Goal: Task Accomplishment & Management: Complete application form

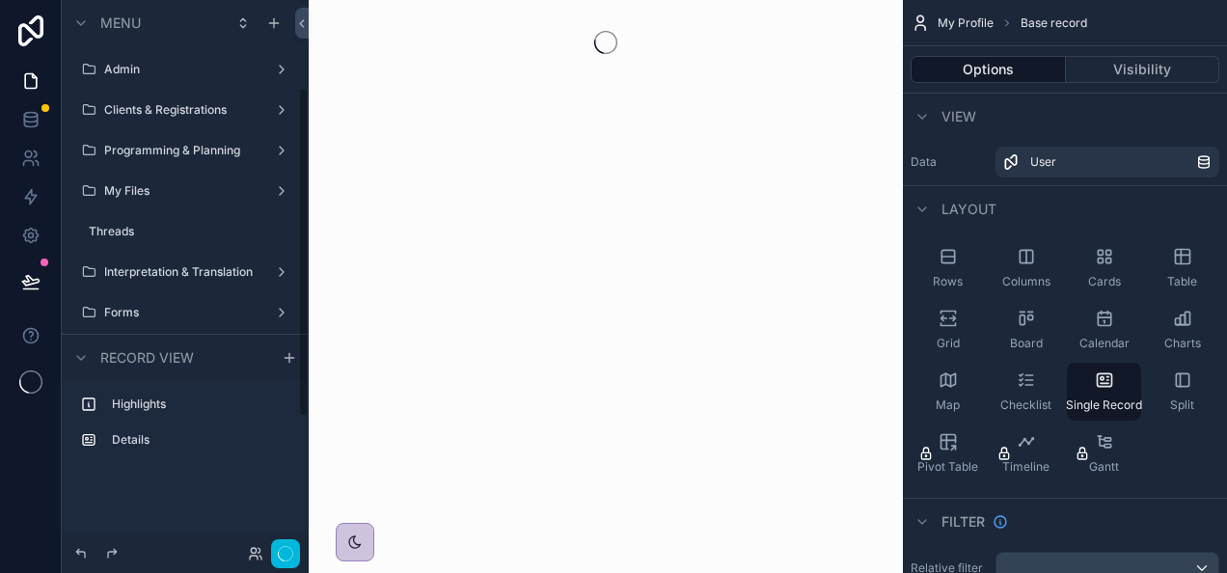
scroll to position [144, 0]
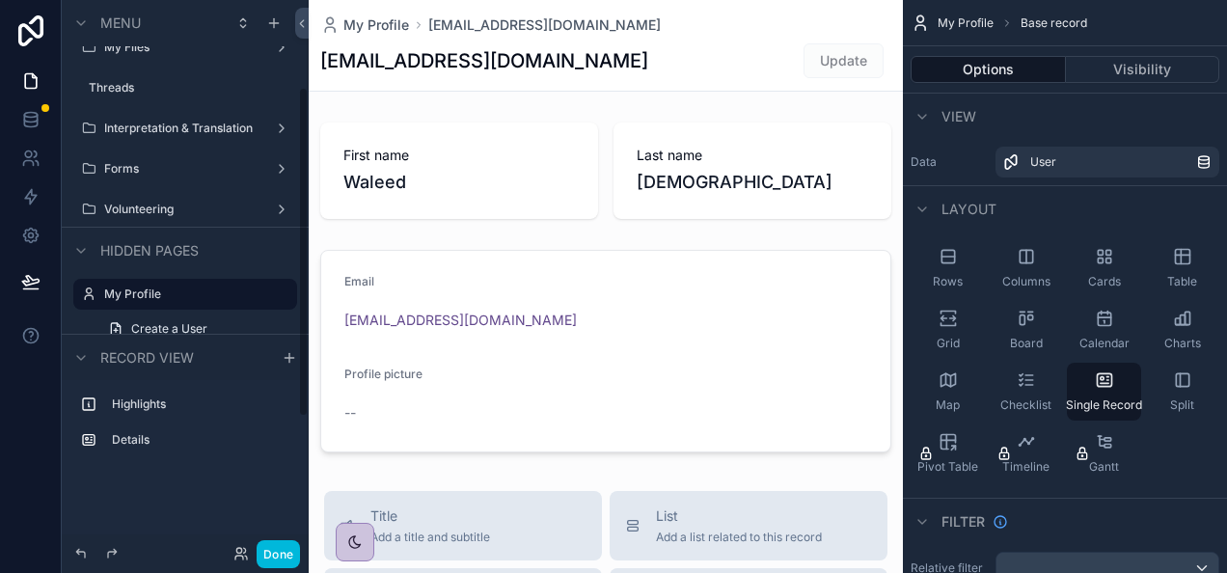
click at [177, 249] on span "Hidden pages" at bounding box center [149, 250] width 98 height 19
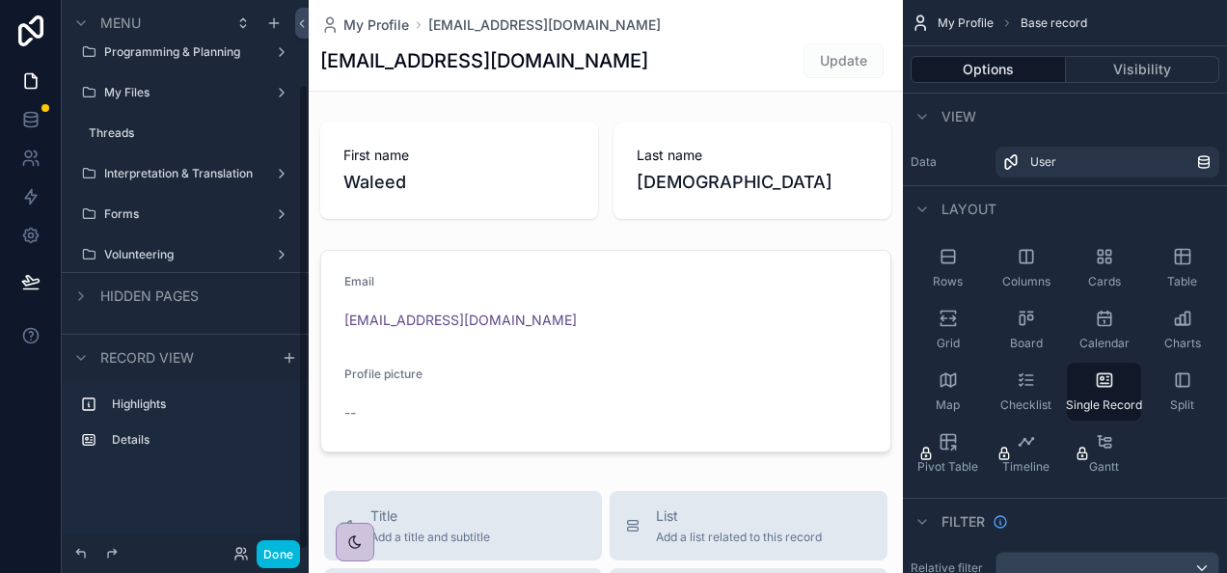
scroll to position [98, 0]
click at [137, 132] on label "Threads" at bounding box center [174, 132] width 170 height 15
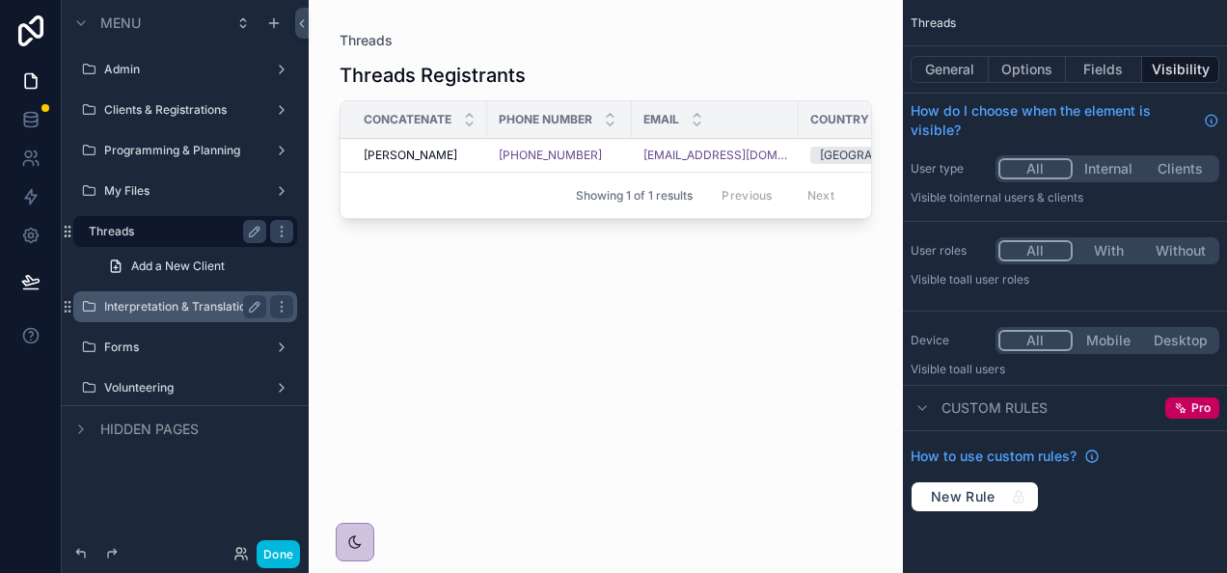
click at [236, 307] on label "Interpretation & Translation" at bounding box center [181, 306] width 154 height 15
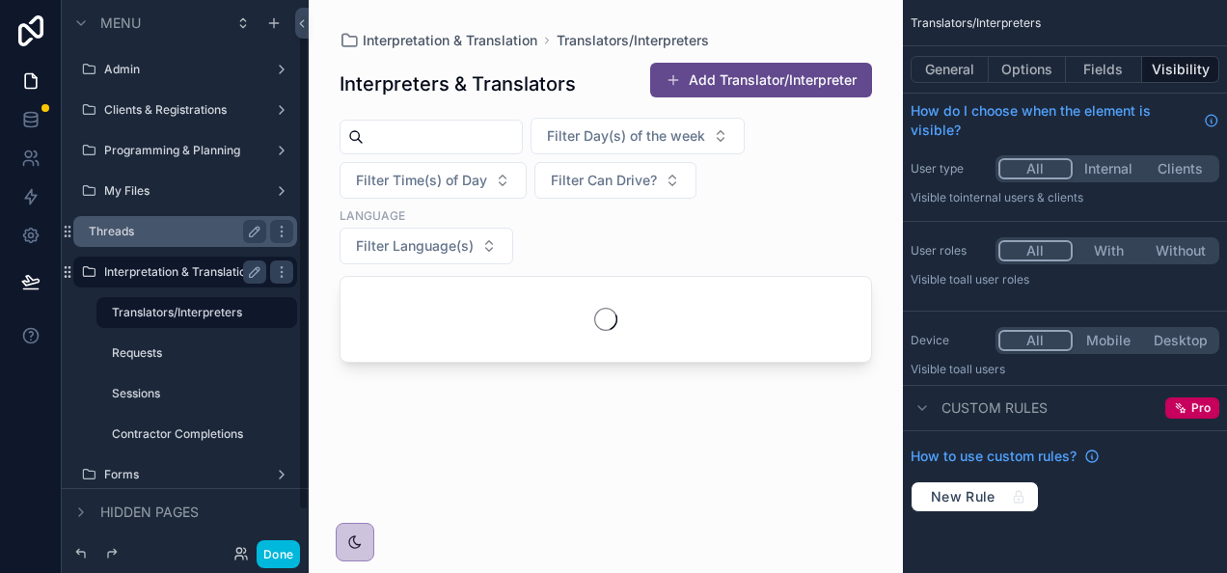
scroll to position [16, 0]
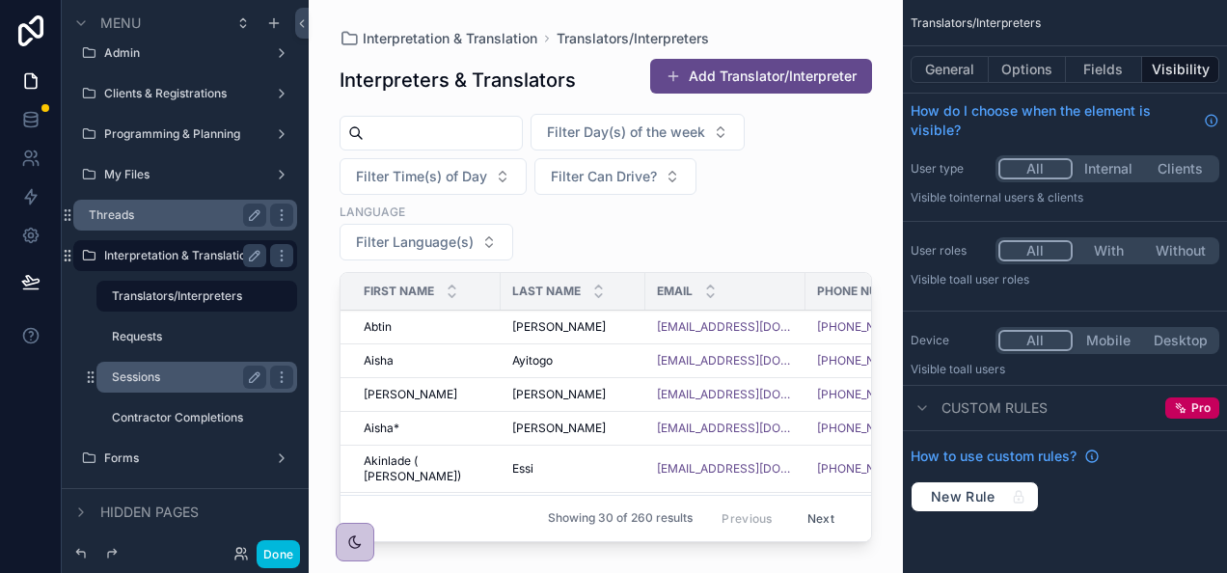
click at [154, 377] on label "Sessions" at bounding box center [185, 376] width 147 height 15
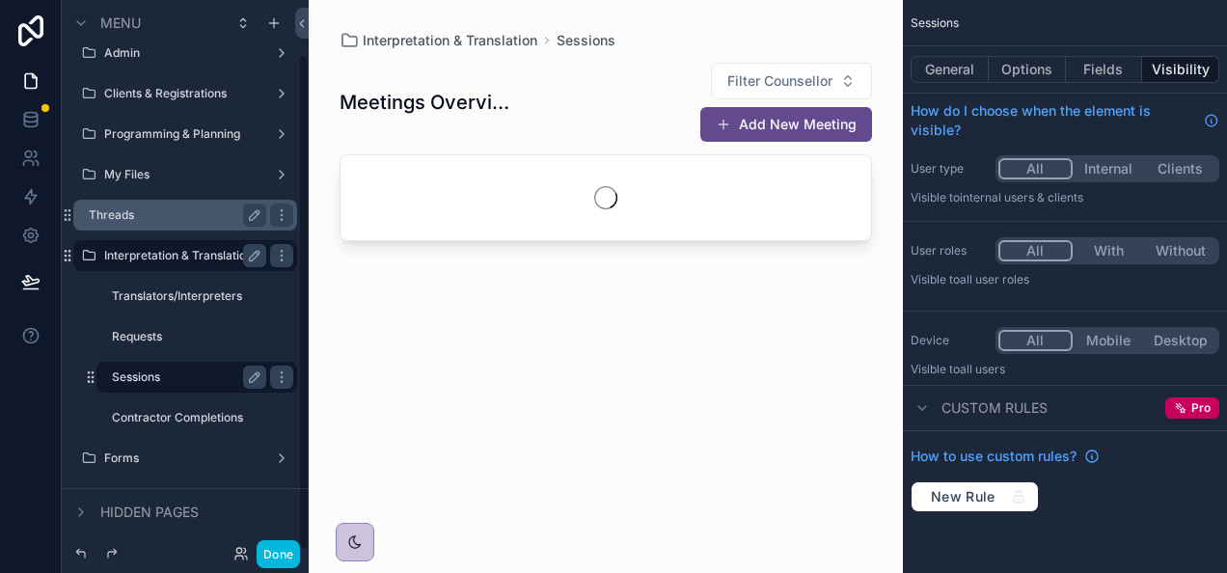
scroll to position [60, 0]
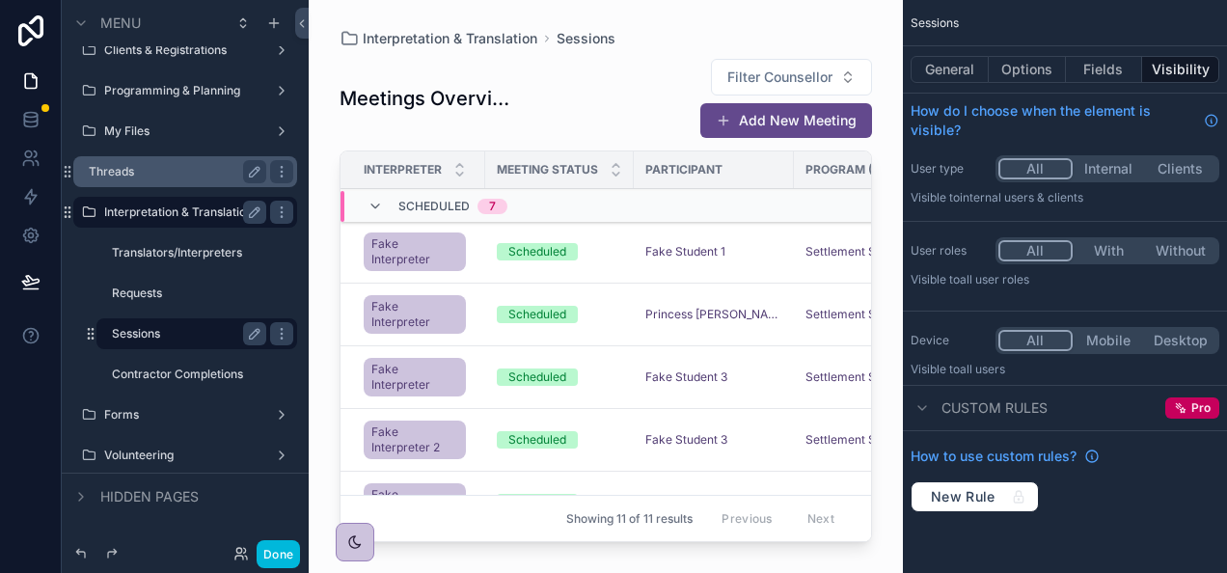
drag, startPoint x: 425, startPoint y: 538, endPoint x: 509, endPoint y: 534, distance: 84.0
click at [509, 534] on div "scrollable content" at bounding box center [606, 275] width 594 height 550
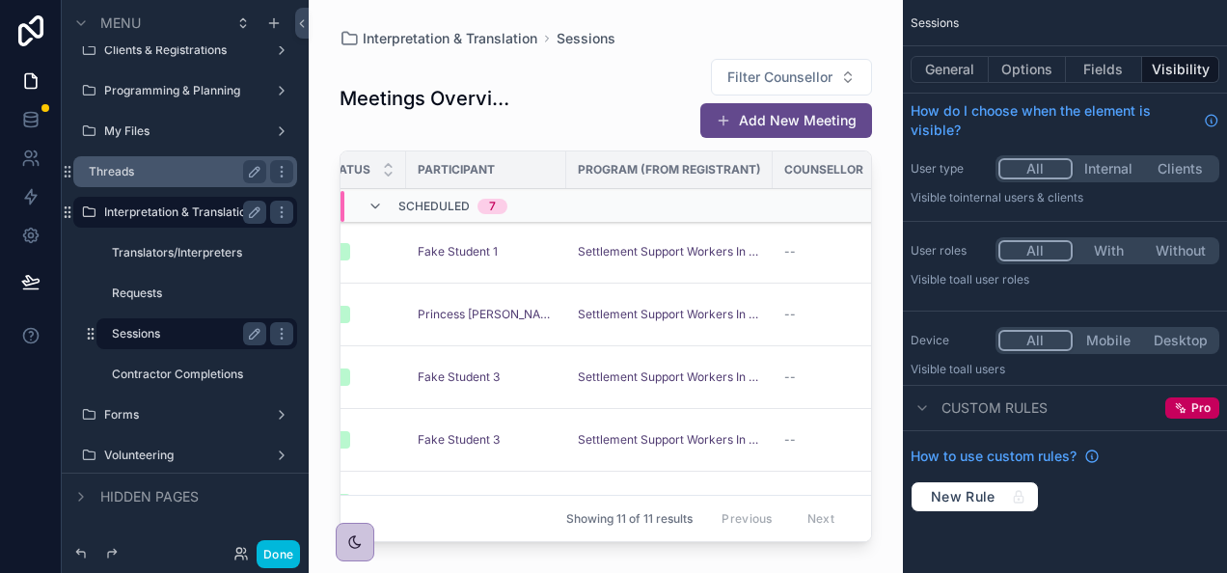
scroll to position [0, 0]
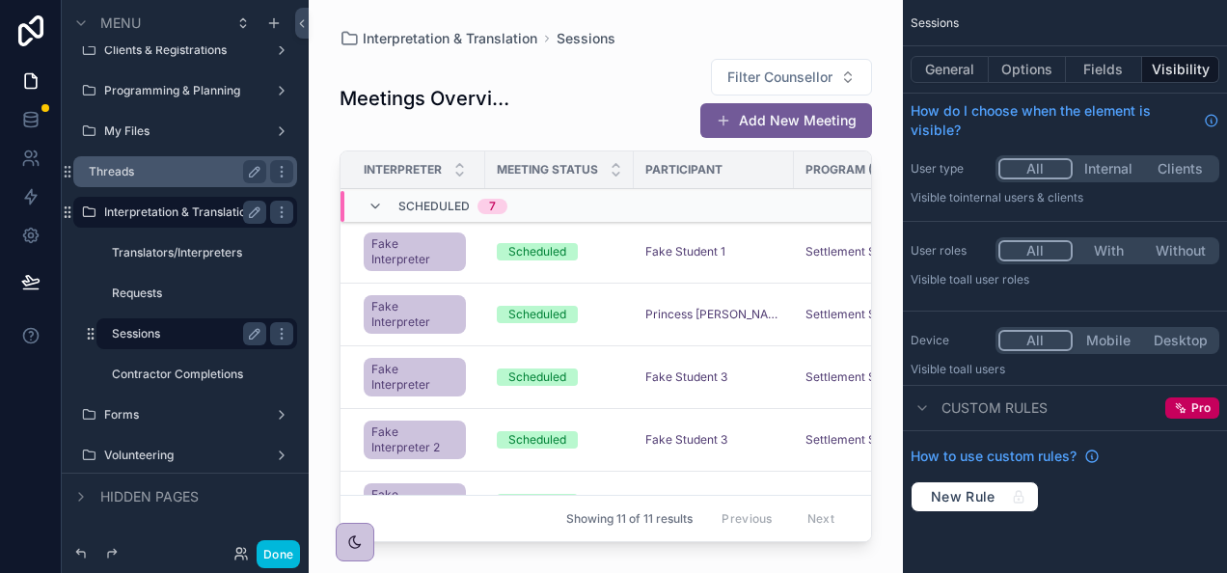
click at [786, 103] on button "Add New Meeting" at bounding box center [786, 120] width 172 height 35
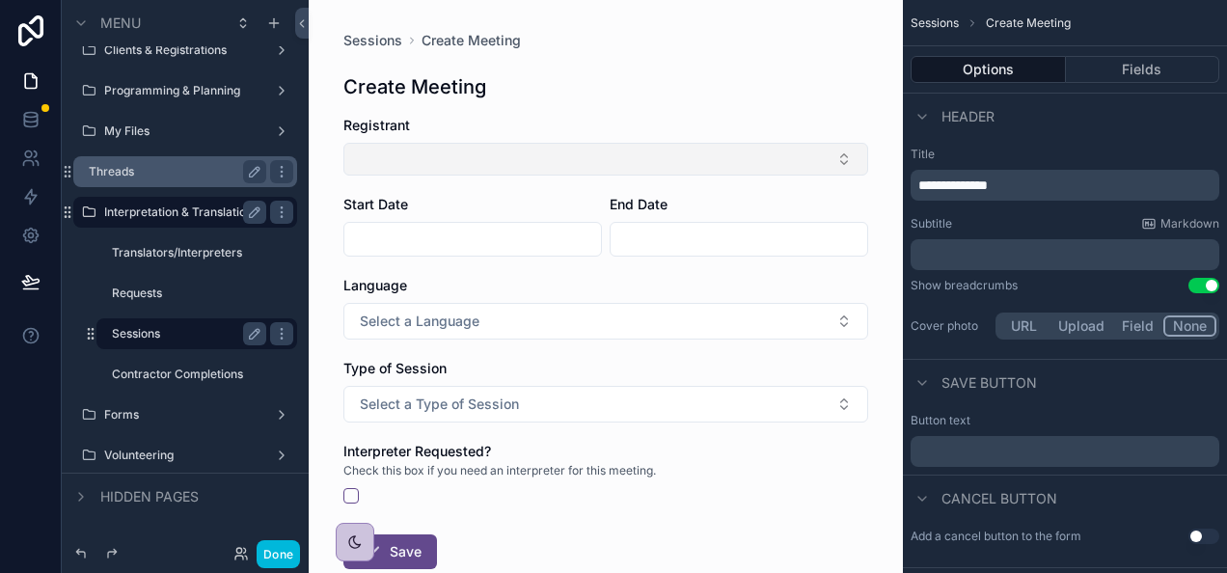
click at [570, 158] on button "Select Button" at bounding box center [605, 159] width 525 height 33
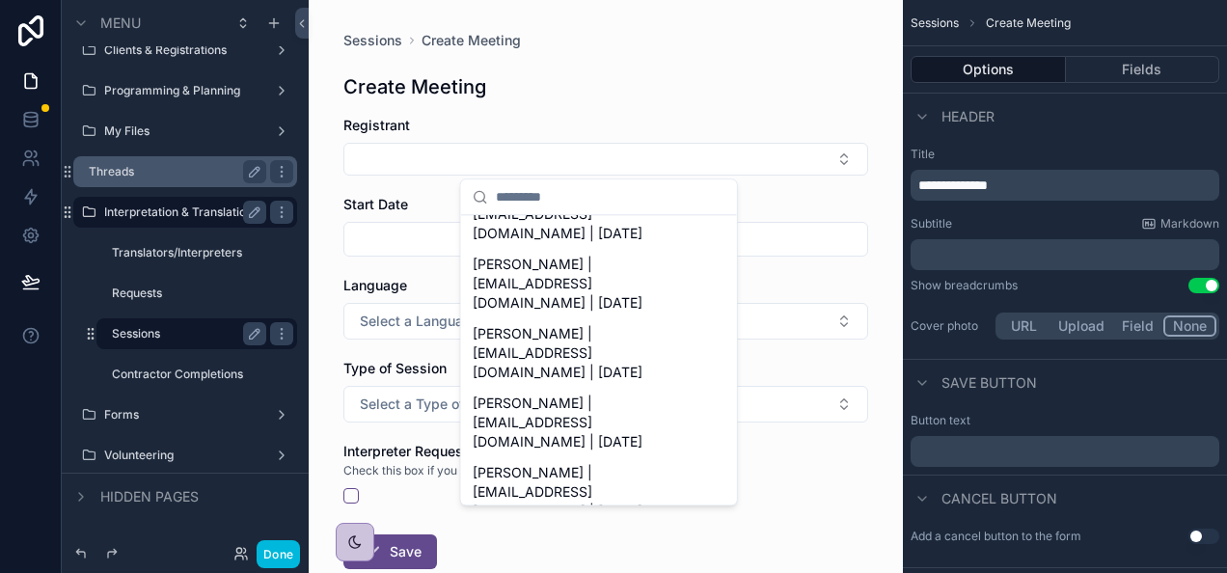
scroll to position [2882, 0]
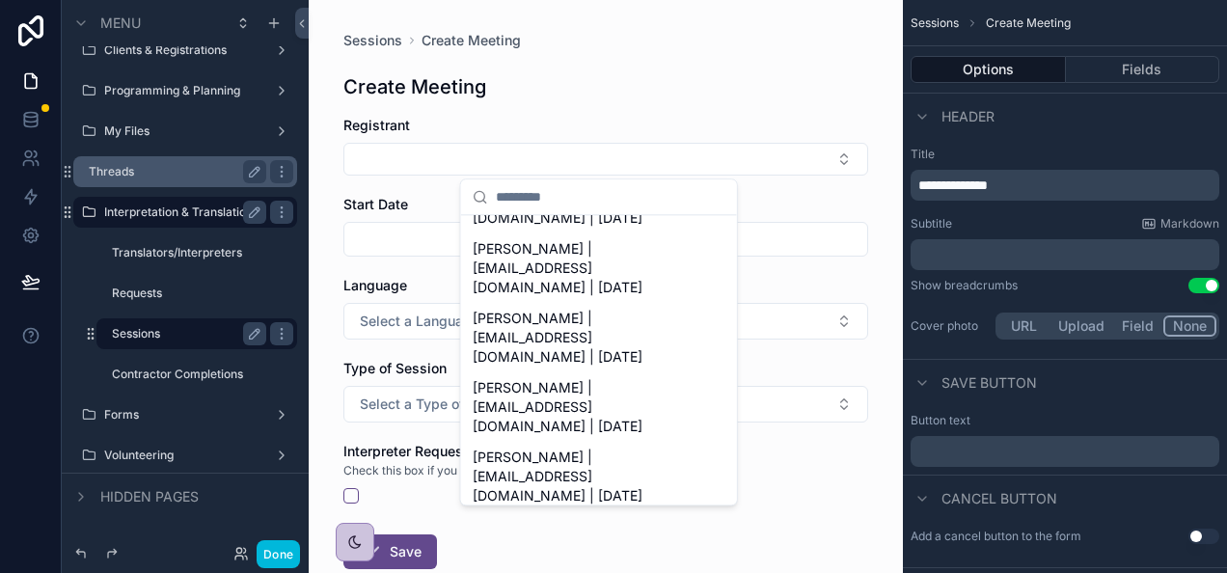
click at [613, 517] on span "[PERSON_NAME] | [EMAIL_ADDRESS][DOMAIN_NAME] | [DATE]" at bounding box center [588, 546] width 230 height 58
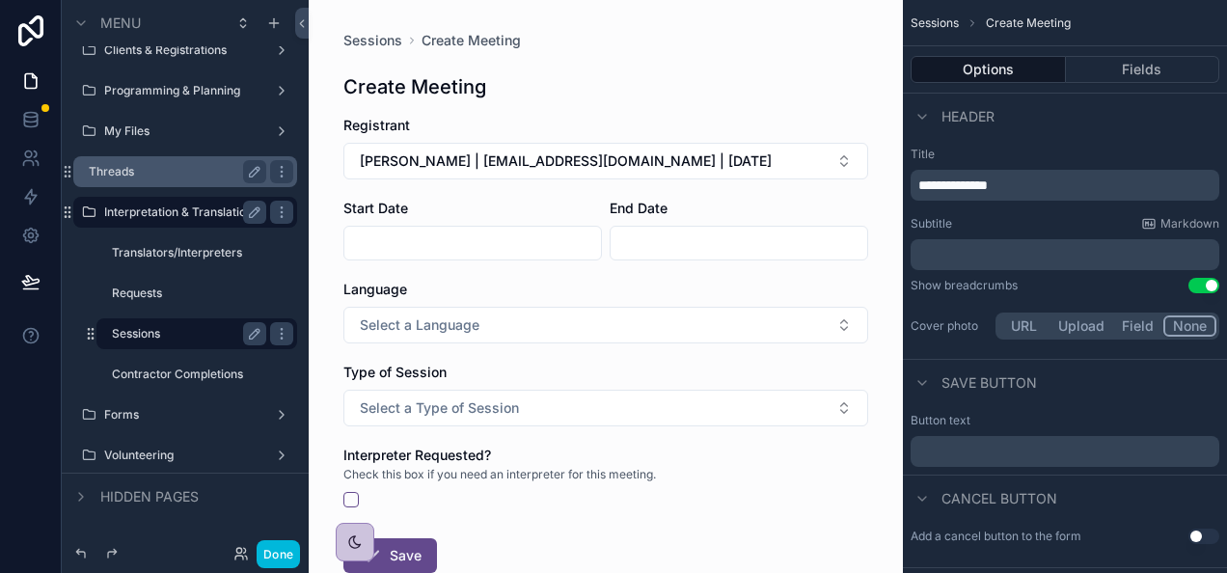
click at [437, 238] on input "scrollable content" at bounding box center [472, 243] width 257 height 27
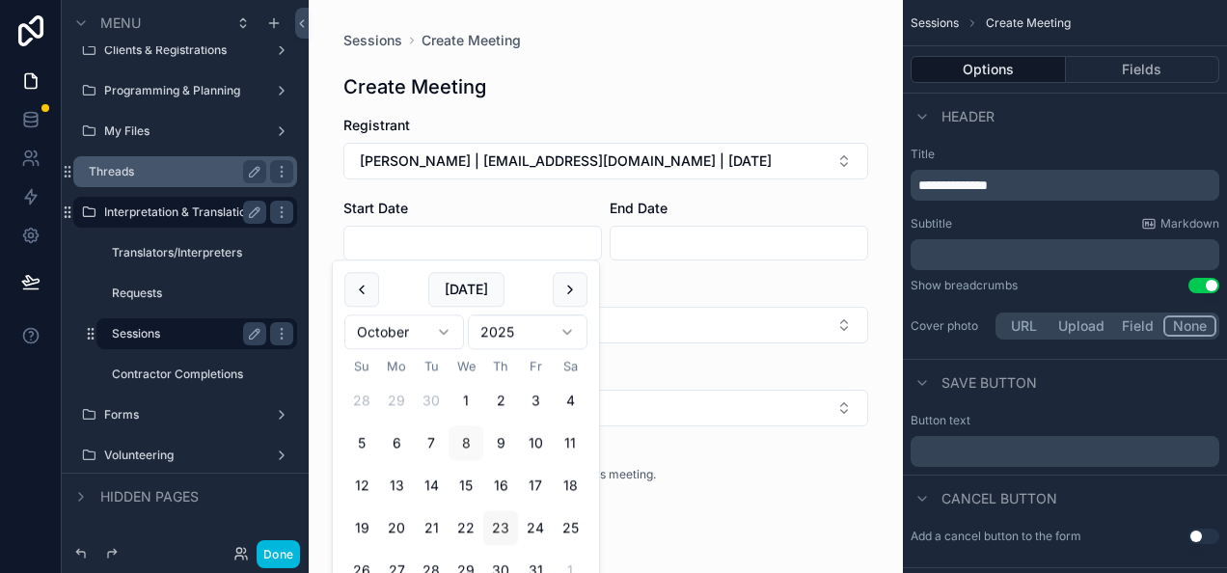
click at [511, 518] on button "23" at bounding box center [500, 528] width 35 height 35
type input "**********"
click at [692, 237] on input "scrollable content" at bounding box center [738, 243] width 257 height 27
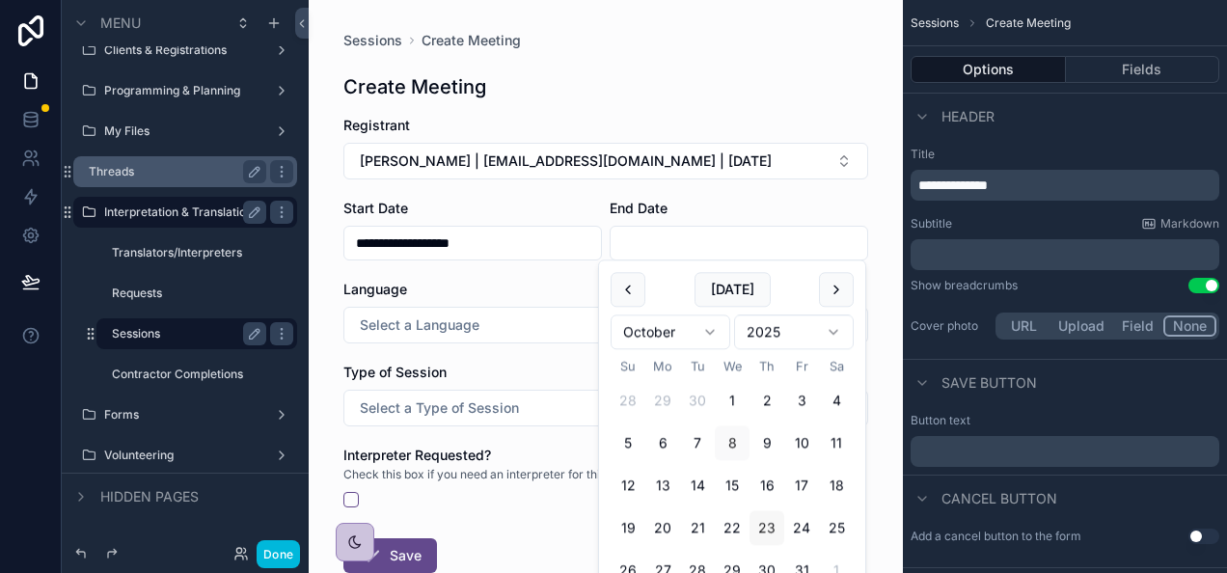
click at [770, 523] on button "23" at bounding box center [766, 528] width 35 height 35
type input "**********"
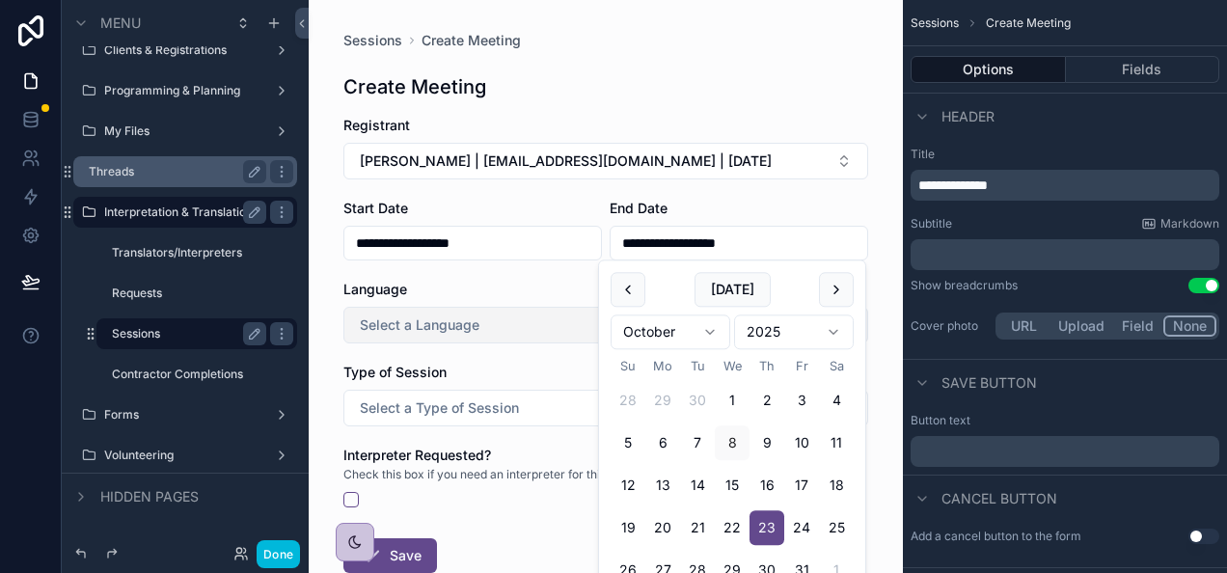
click at [477, 335] on button "Select a Language" at bounding box center [605, 325] width 525 height 37
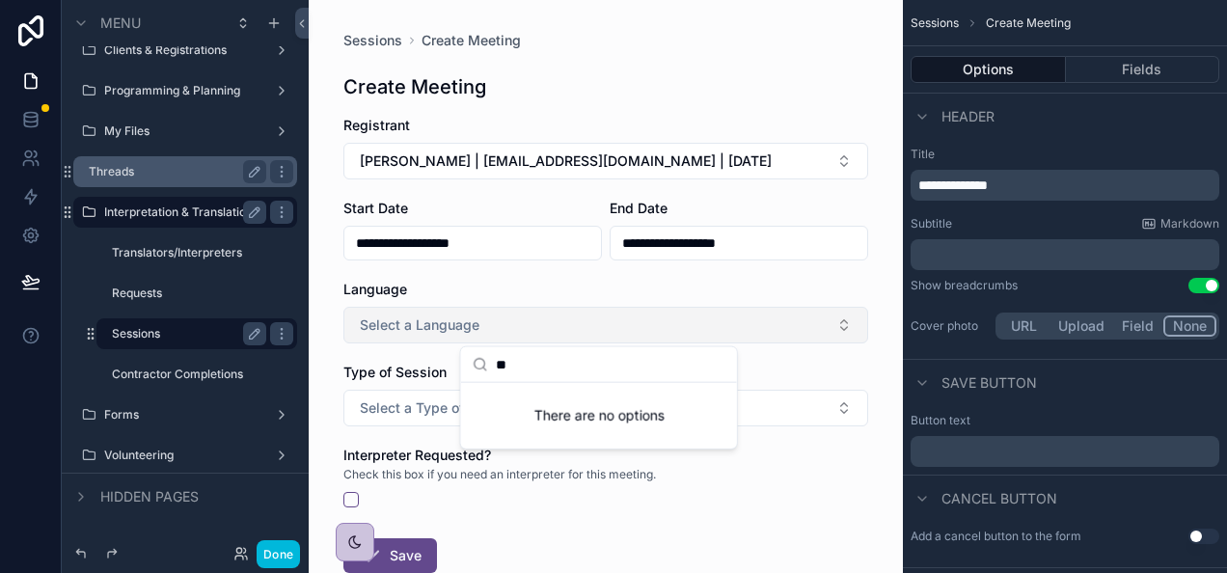
type input "*"
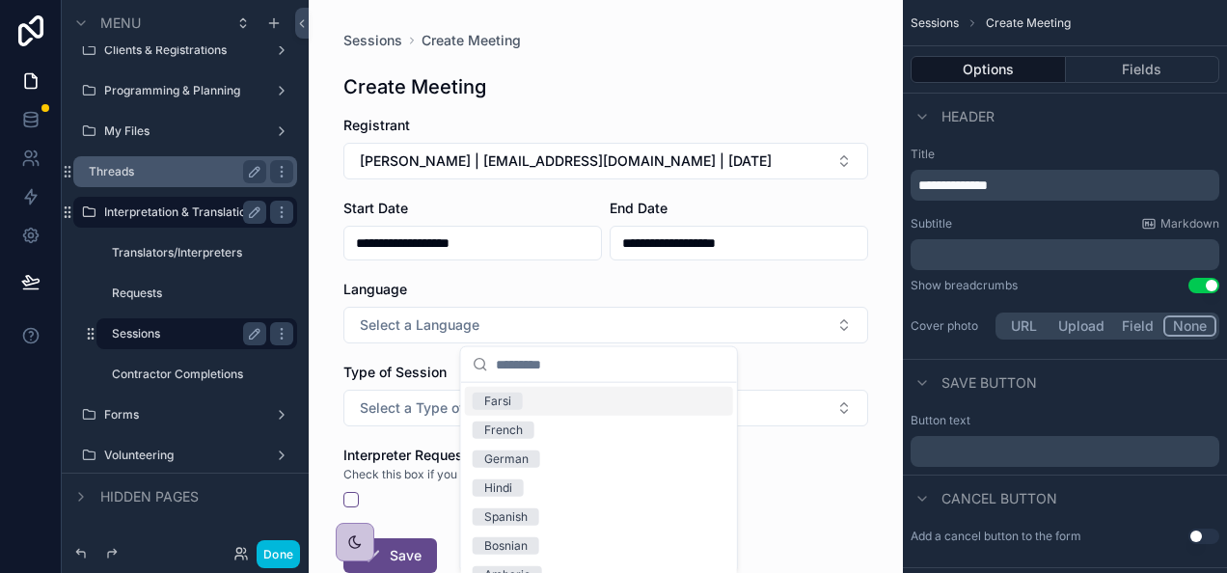
click at [806, 478] on div "Check this box if you need an interpreter for this meeting." at bounding box center [605, 474] width 525 height 19
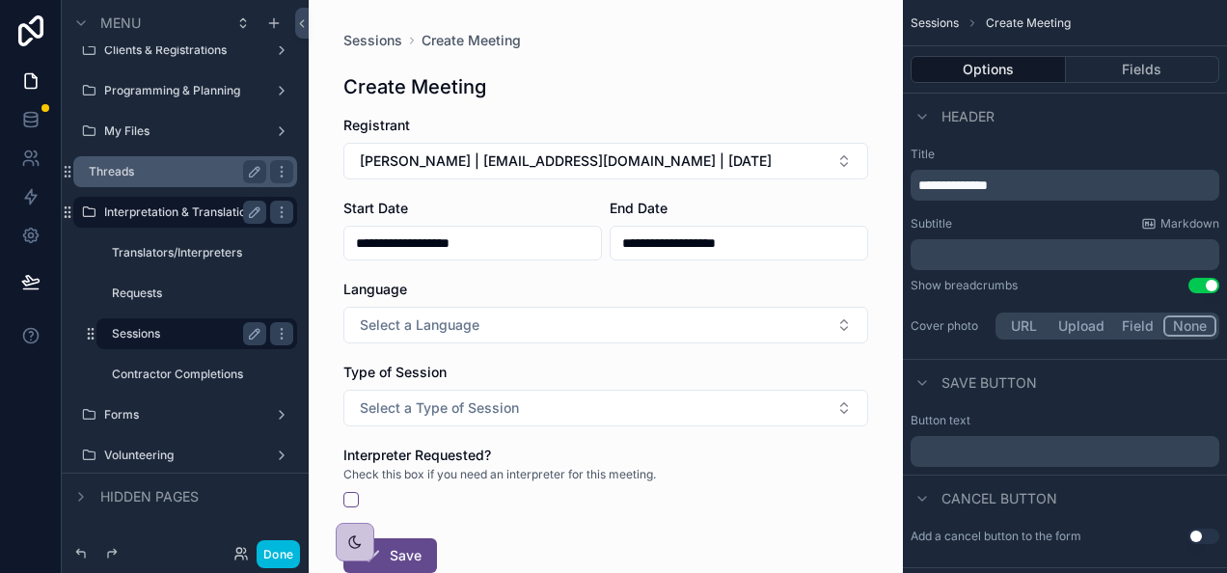
click at [419, 121] on div "Registrant" at bounding box center [605, 125] width 525 height 19
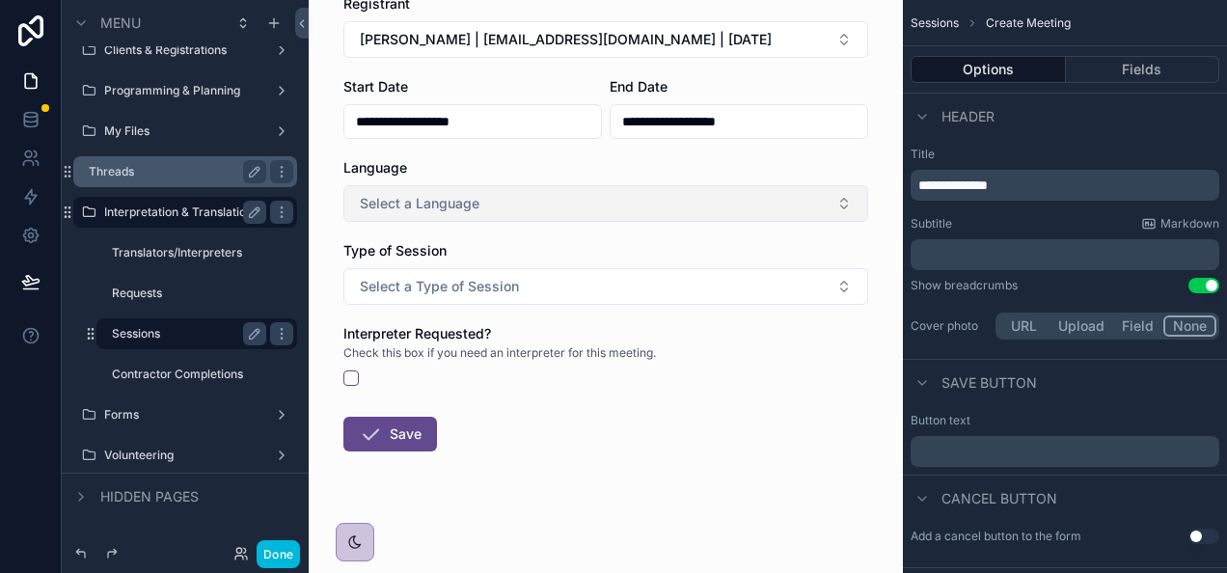
click at [812, 196] on button "Select a Language" at bounding box center [605, 203] width 525 height 37
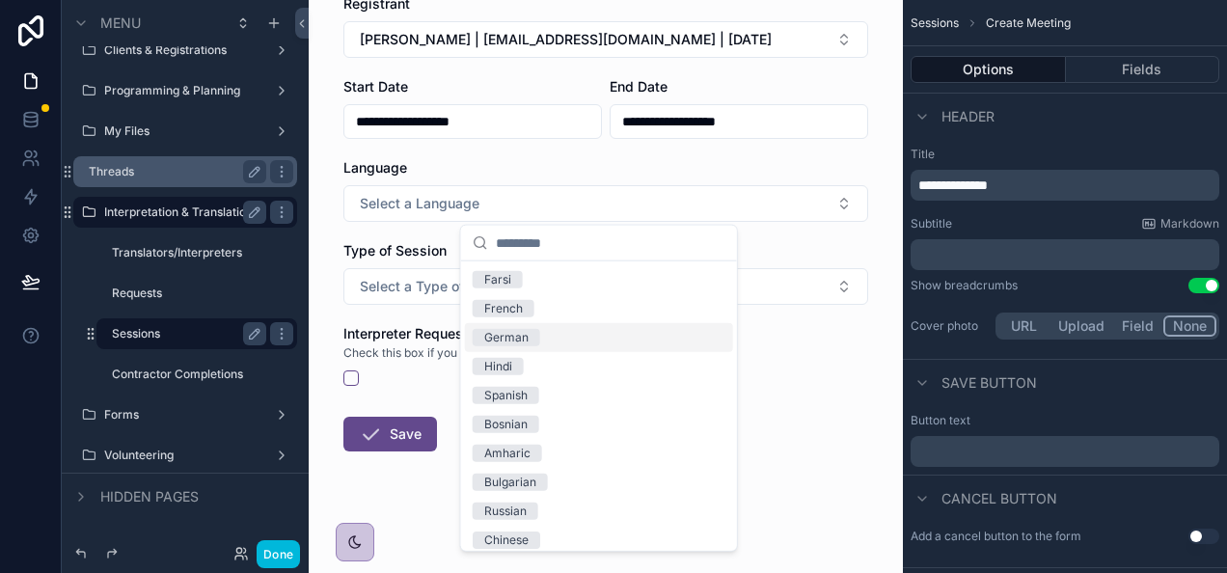
click at [607, 330] on div "German" at bounding box center [599, 337] width 268 height 29
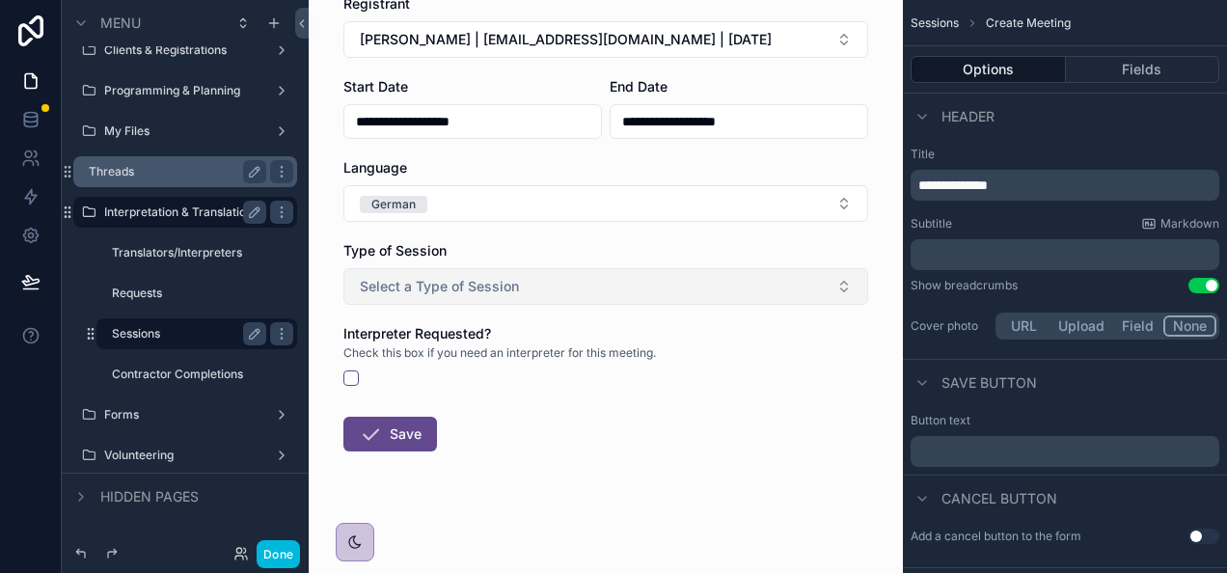
click at [595, 285] on button "Select a Type of Session" at bounding box center [605, 286] width 525 height 37
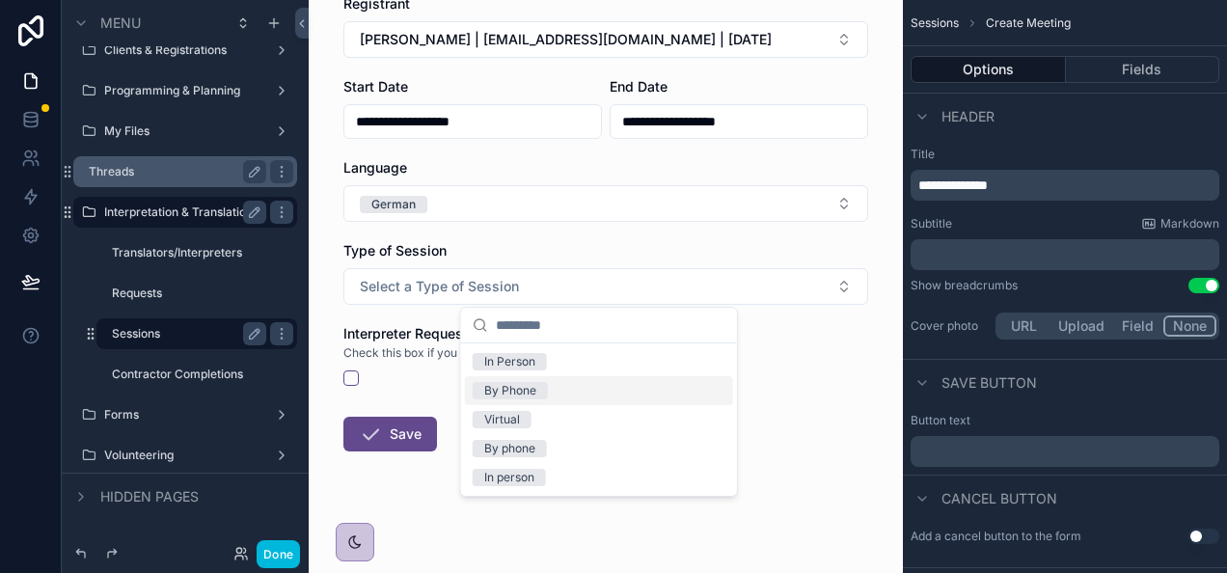
click at [571, 397] on div "By Phone" at bounding box center [599, 390] width 268 height 29
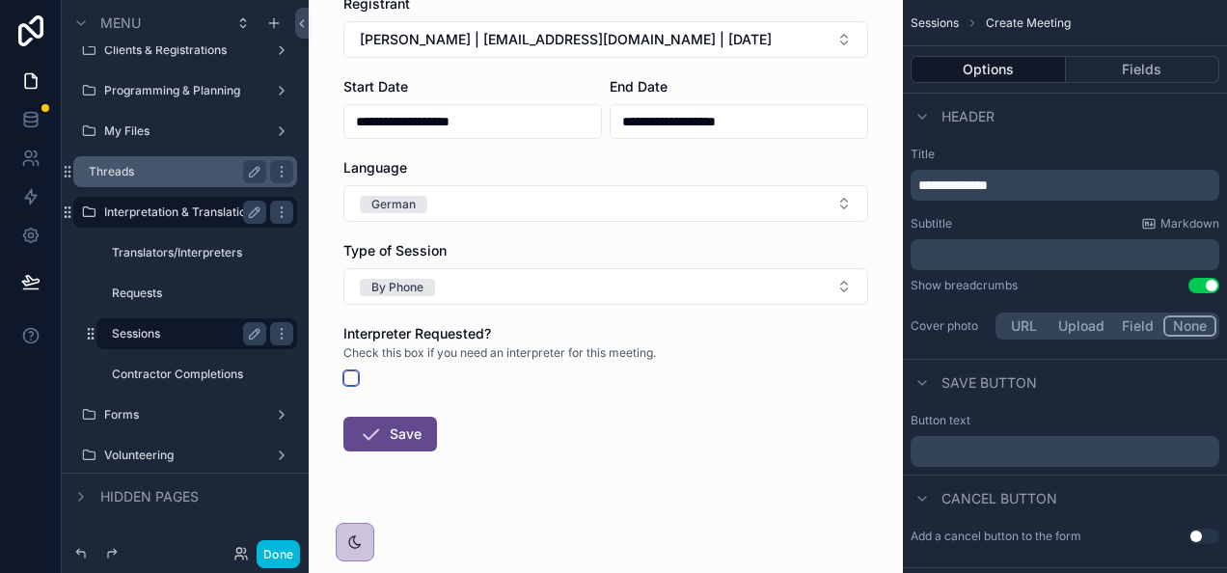
click at [343, 378] on button "scrollable content" at bounding box center [350, 377] width 15 height 15
click at [390, 437] on button "Save" at bounding box center [390, 434] width 94 height 35
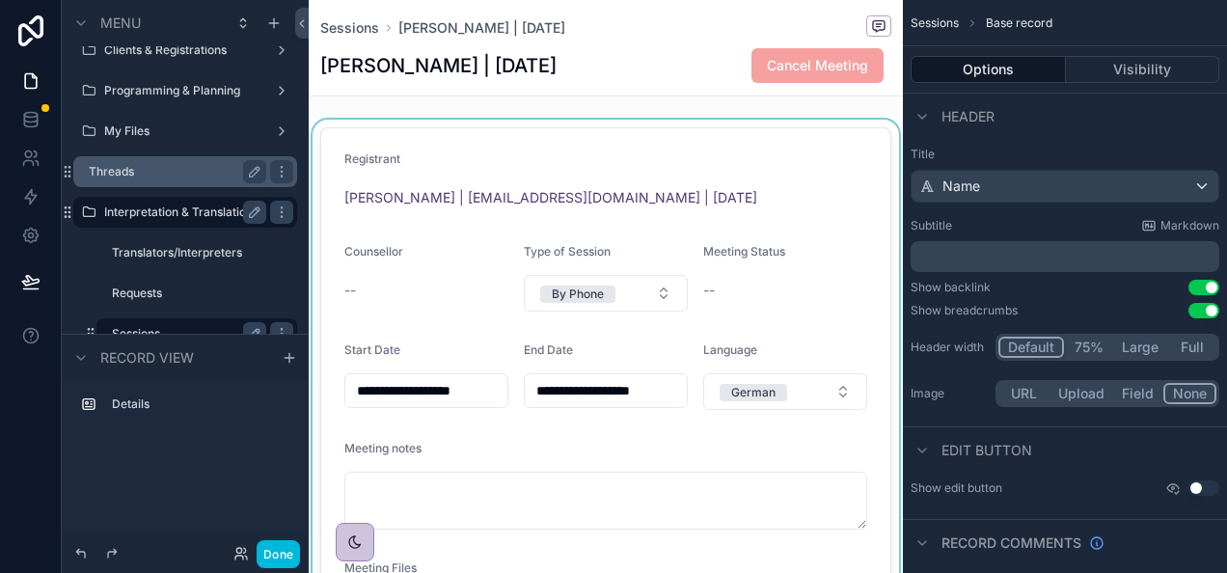
drag, startPoint x: 471, startPoint y: 96, endPoint x: 809, endPoint y: 163, distance: 345.0
click at [809, 163] on div "scrollable content" at bounding box center [606, 410] width 594 height 581
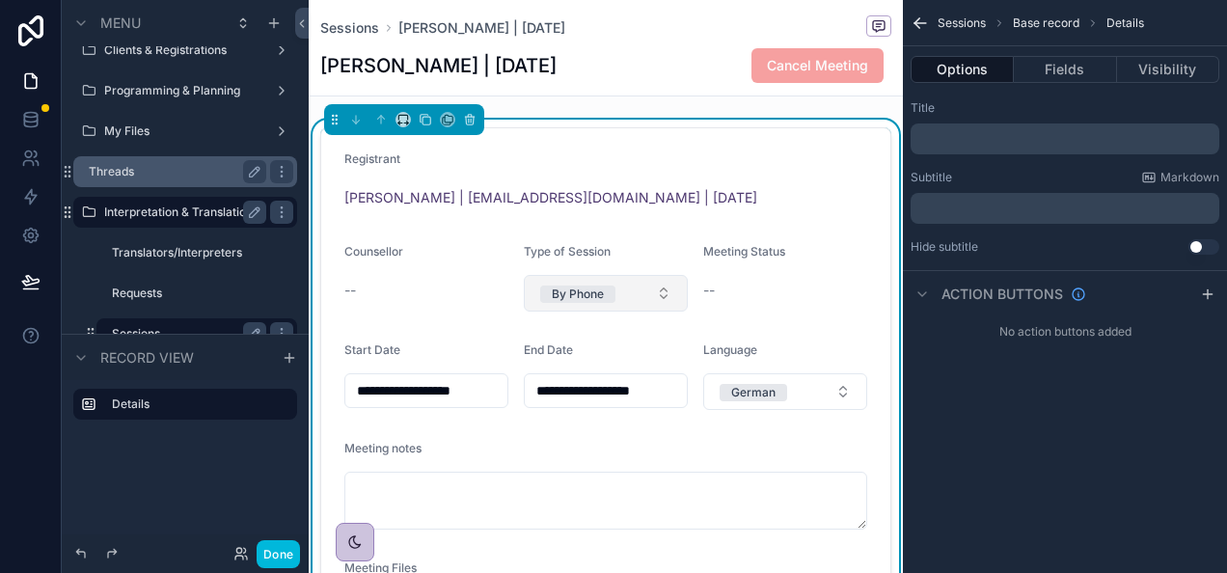
click at [631, 299] on button "By Phone" at bounding box center [606, 293] width 164 height 37
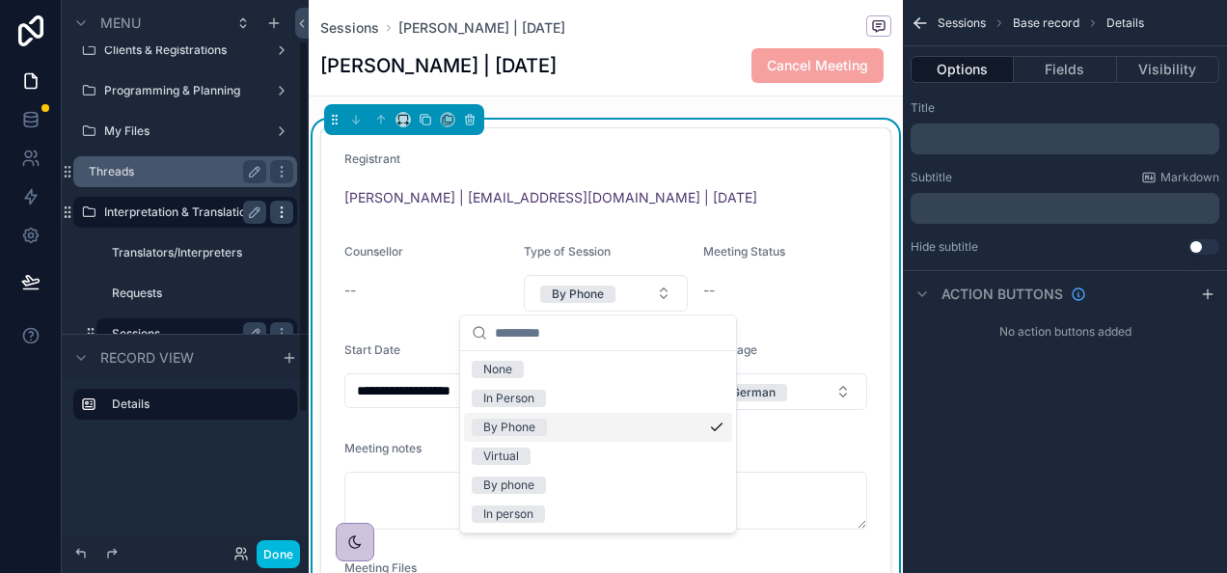
click at [283, 205] on icon "scrollable content" at bounding box center [281, 211] width 15 height 15
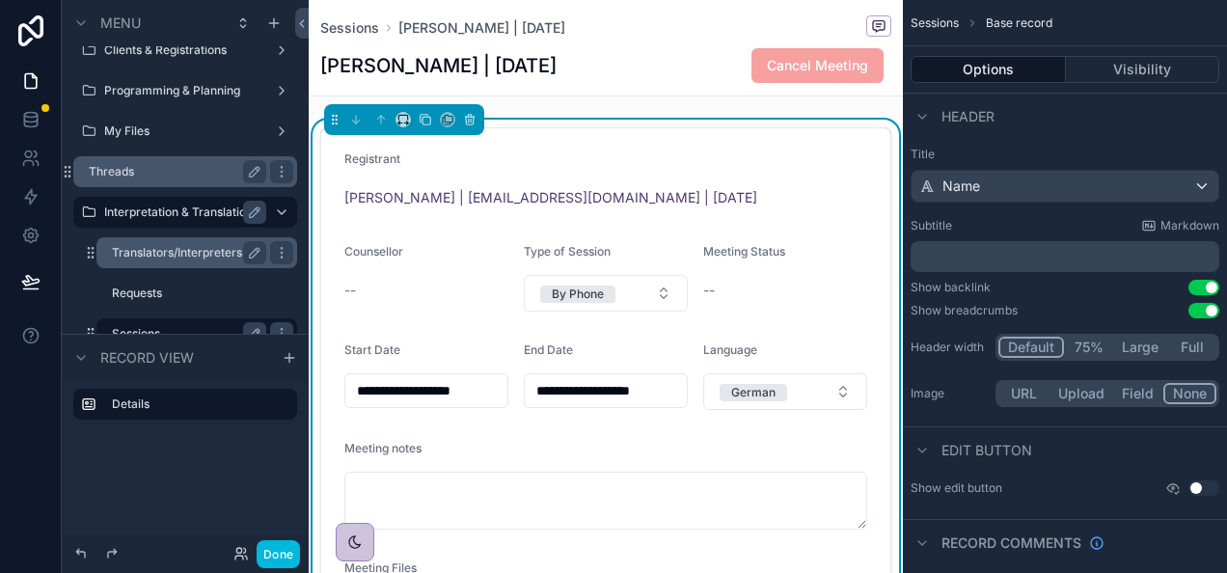
click at [204, 253] on label "Translators/Interpreters" at bounding box center [185, 252] width 147 height 15
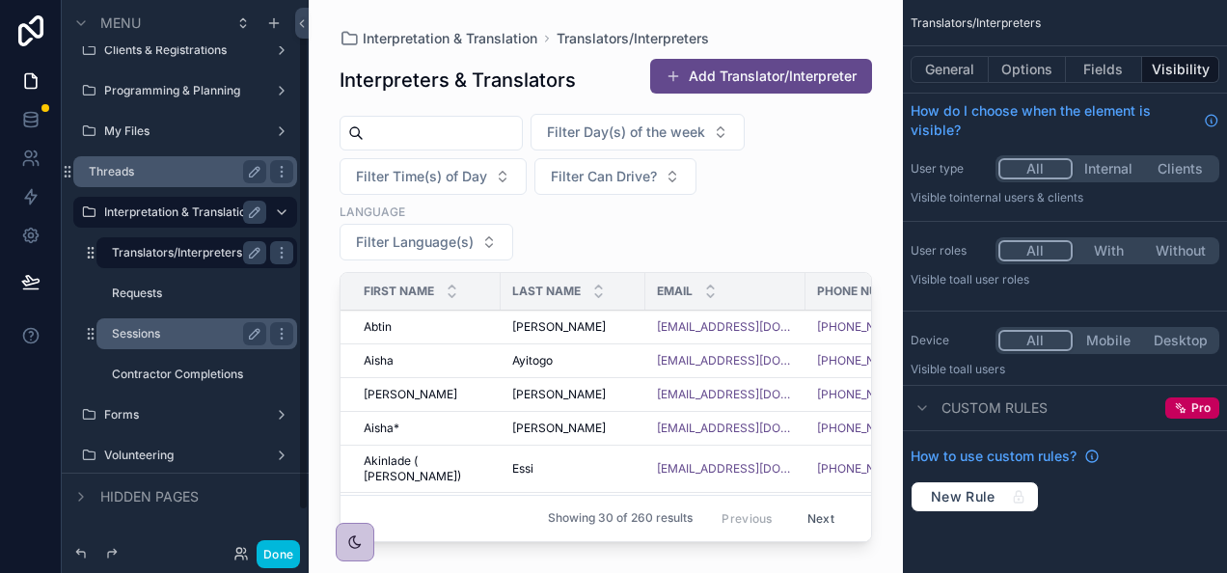
scroll to position [16, 0]
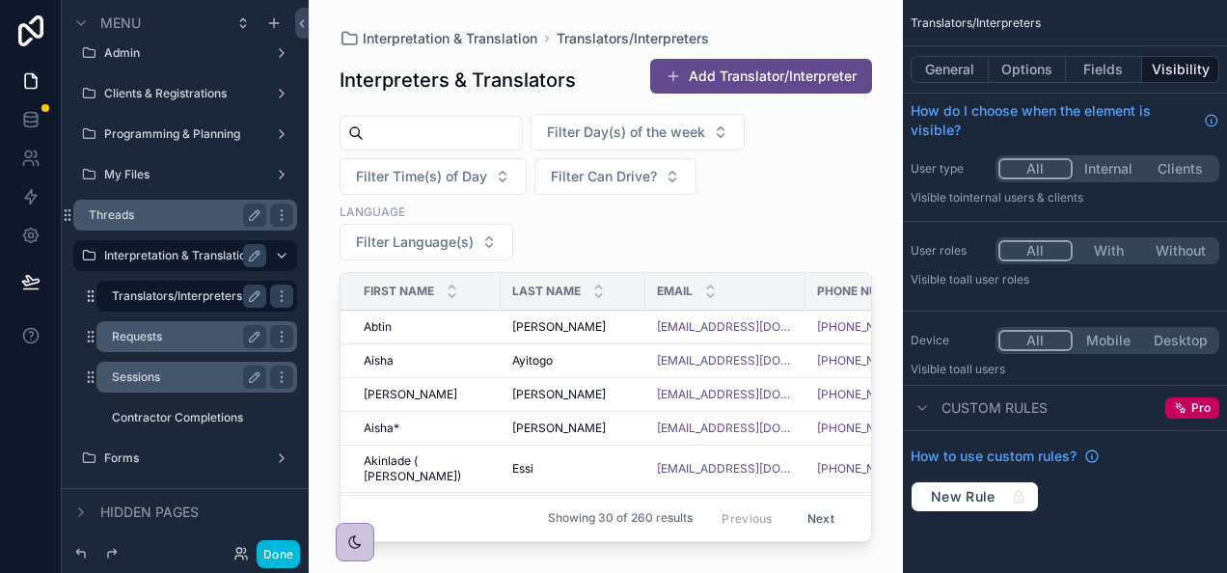
click at [175, 338] on label "Requests" at bounding box center [185, 336] width 147 height 15
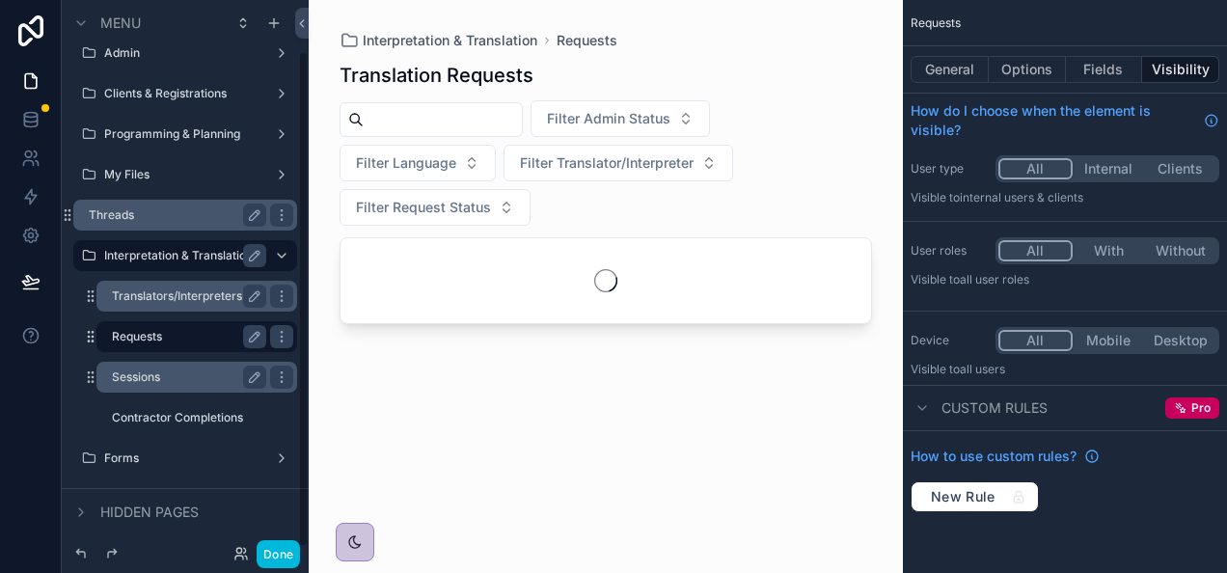
scroll to position [57, 0]
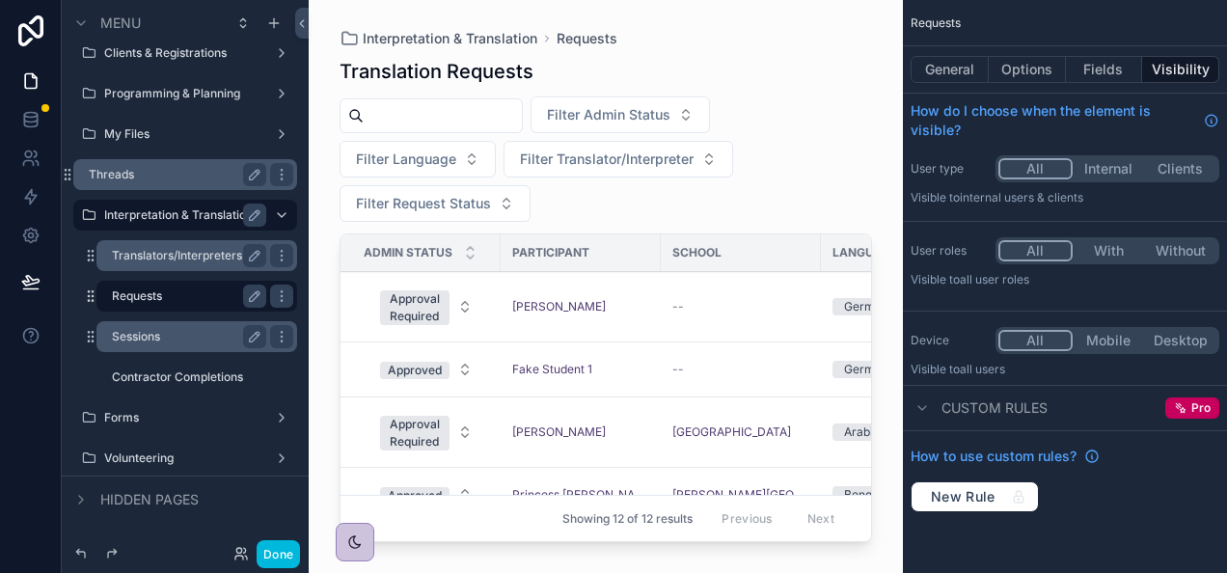
drag, startPoint x: 424, startPoint y: 534, endPoint x: 531, endPoint y: 537, distance: 107.1
click at [531, 537] on div "scrollable content" at bounding box center [606, 275] width 594 height 550
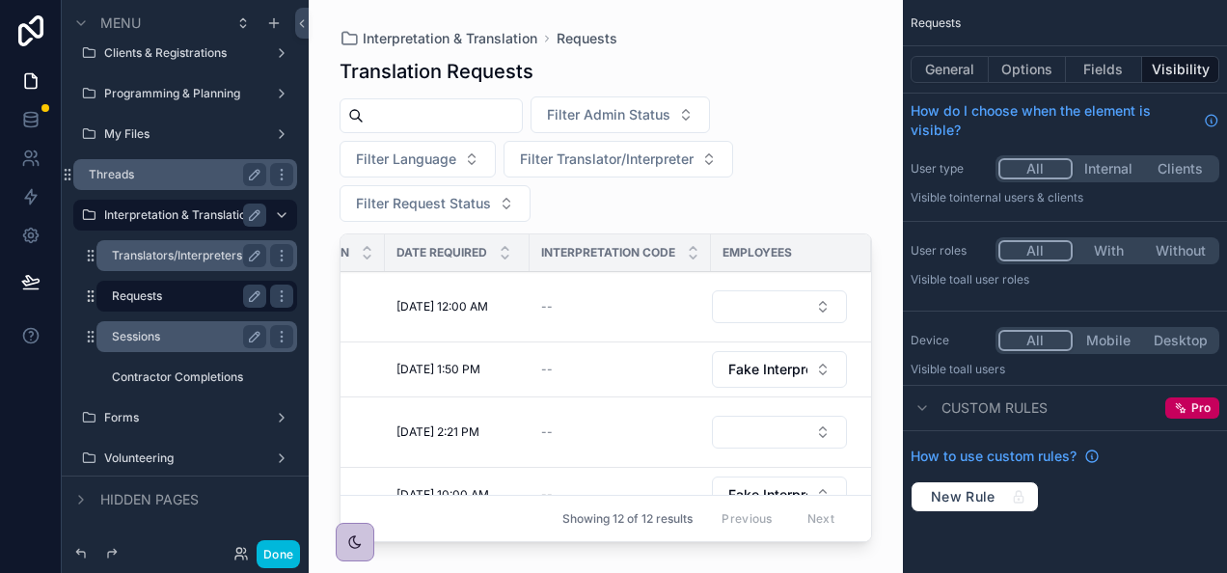
scroll to position [0, 0]
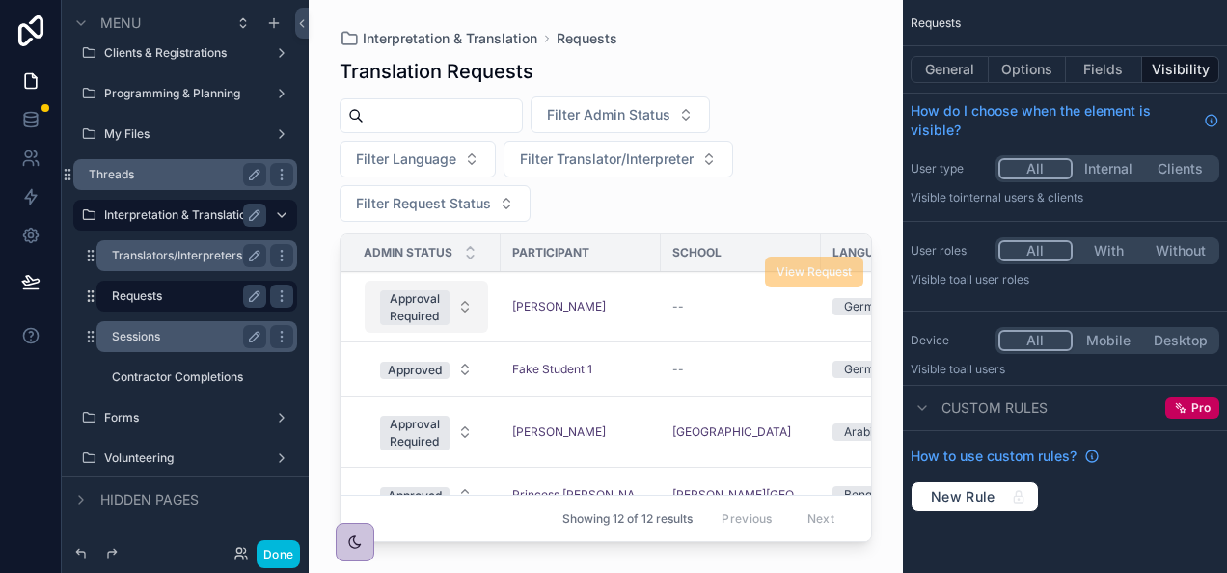
click at [430, 312] on div "Approval Required" at bounding box center [415, 307] width 50 height 35
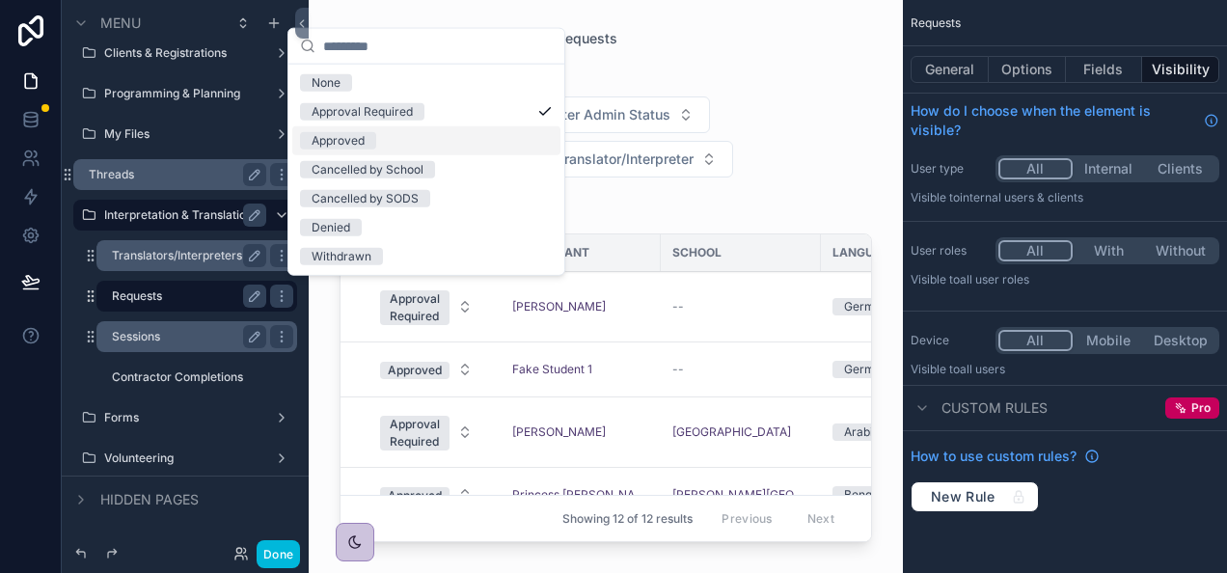
click at [356, 136] on div "Approved" at bounding box center [337, 140] width 53 height 17
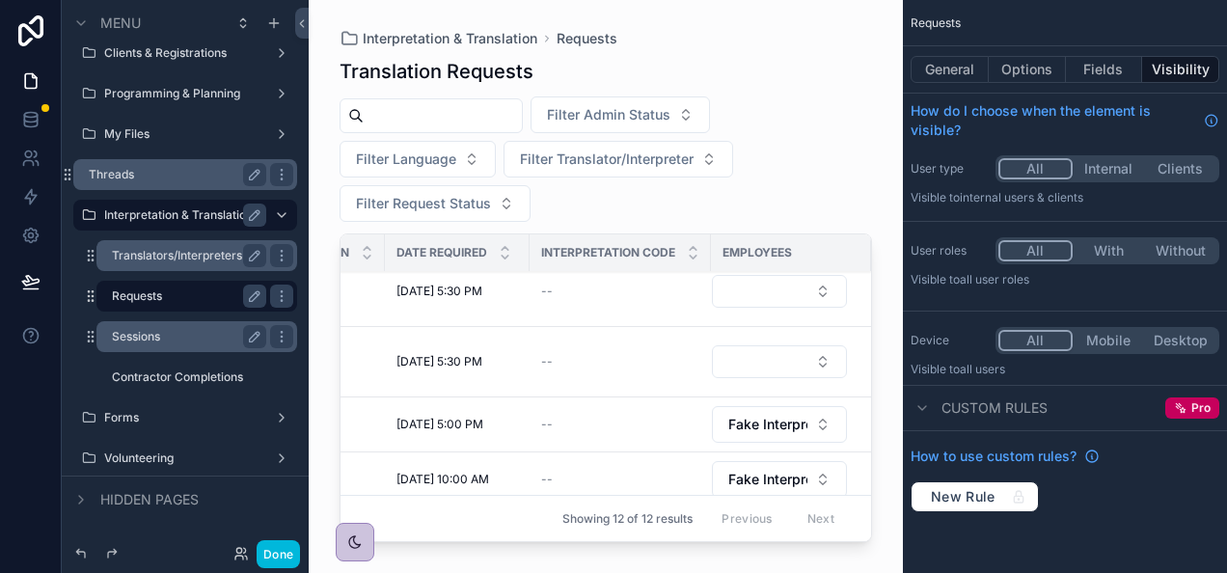
scroll to position [512, 730]
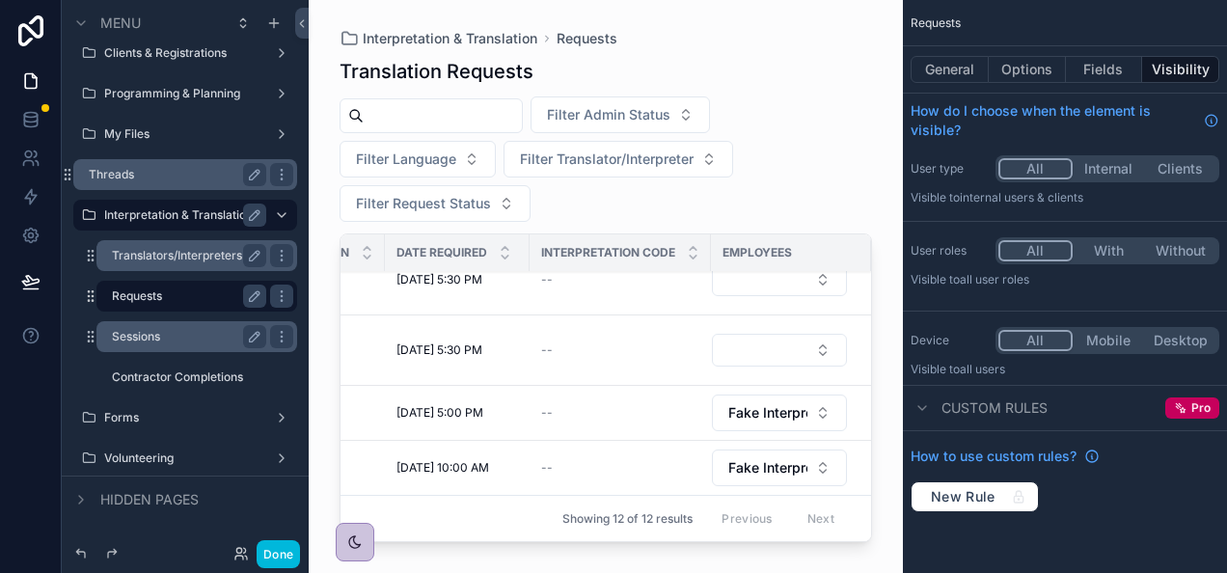
click at [181, 338] on label "Sessions" at bounding box center [185, 336] width 147 height 15
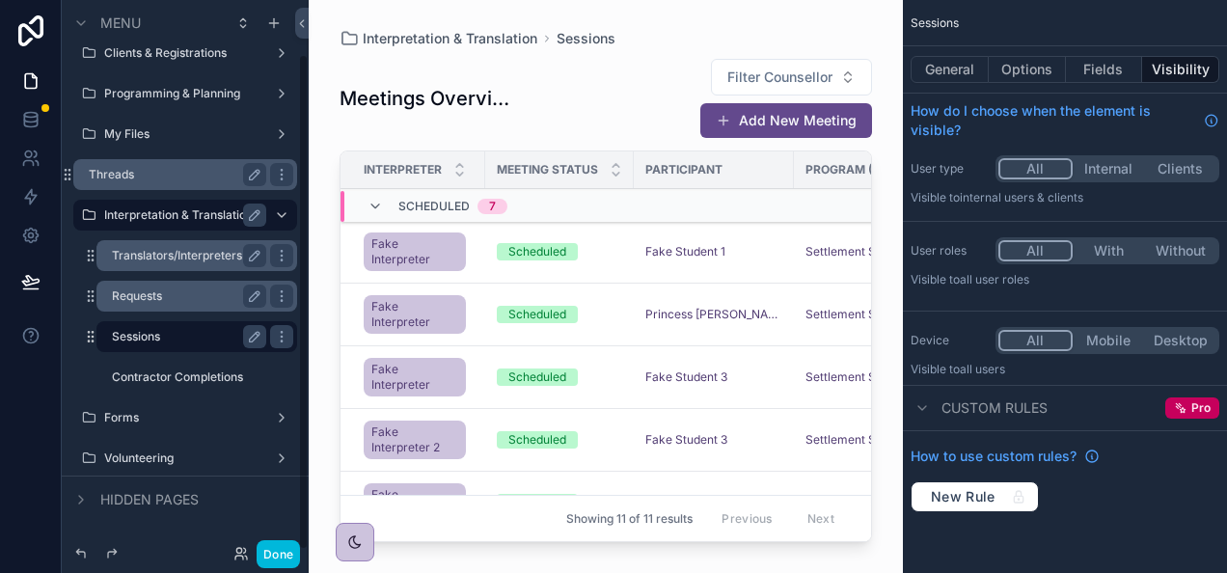
scroll to position [60, 0]
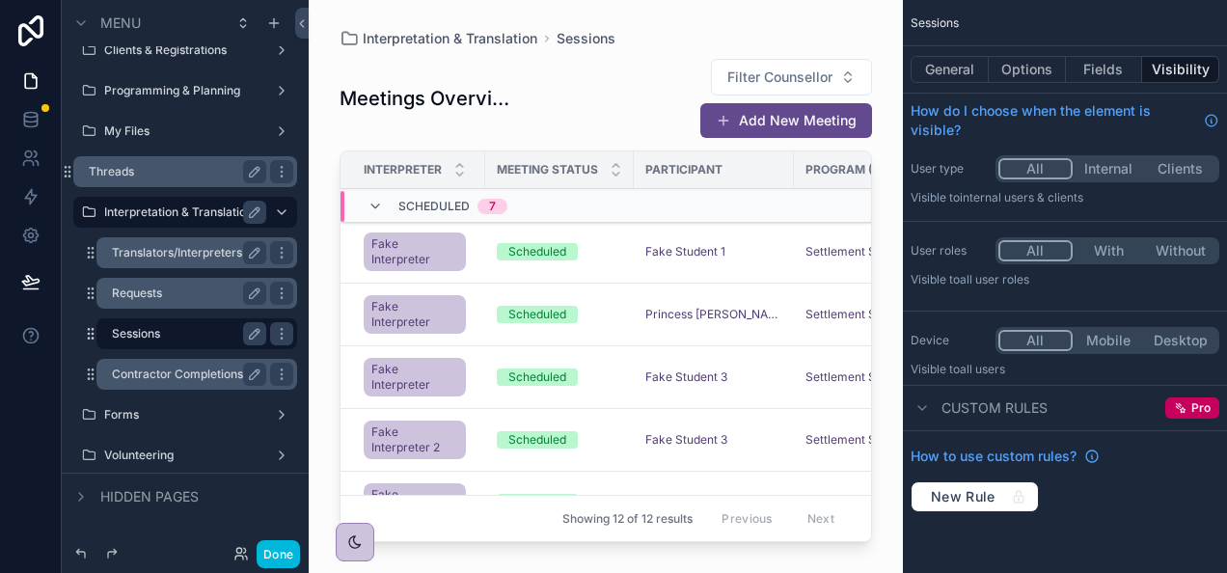
click at [177, 374] on label "Contractor Completions" at bounding box center [185, 373] width 147 height 15
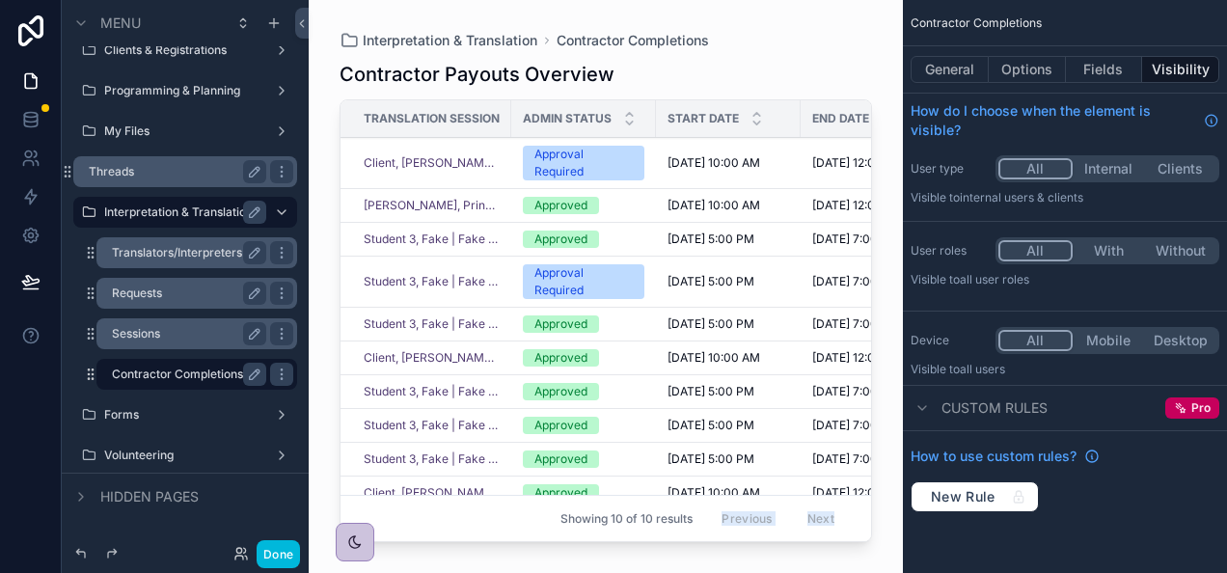
scroll to position [25, 0]
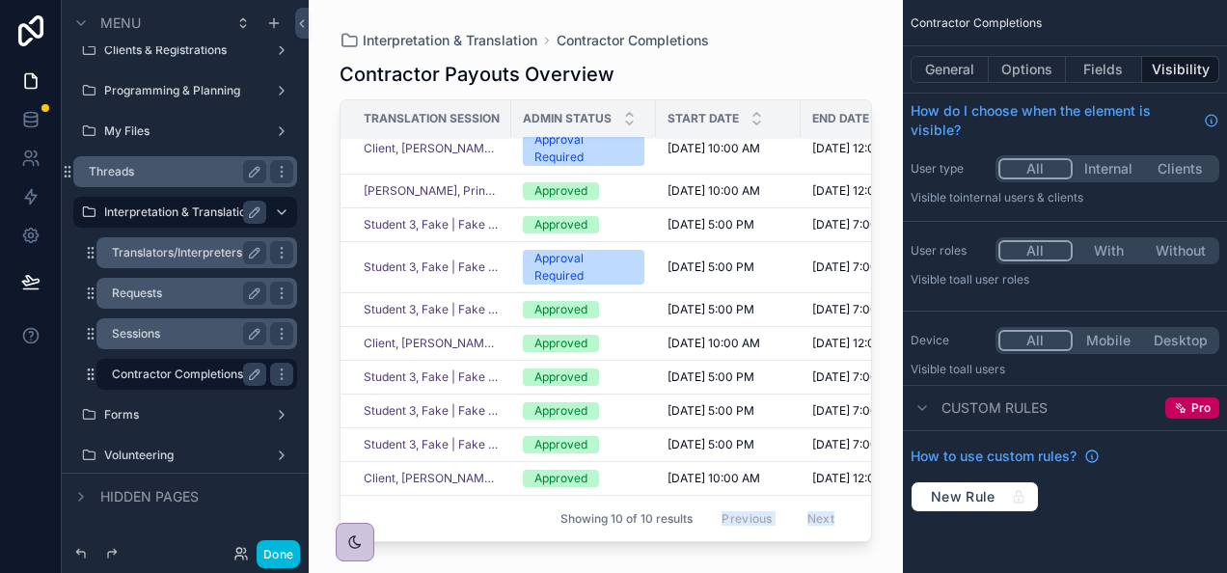
drag, startPoint x: 569, startPoint y: 534, endPoint x: 695, endPoint y: 523, distance: 126.9
click at [695, 523] on div "Interpretation & Translation Contractor Completions Contractor Payouts Overview…" at bounding box center [606, 275] width 594 height 550
click at [843, 532] on div "scrollable content" at bounding box center [606, 275] width 594 height 550
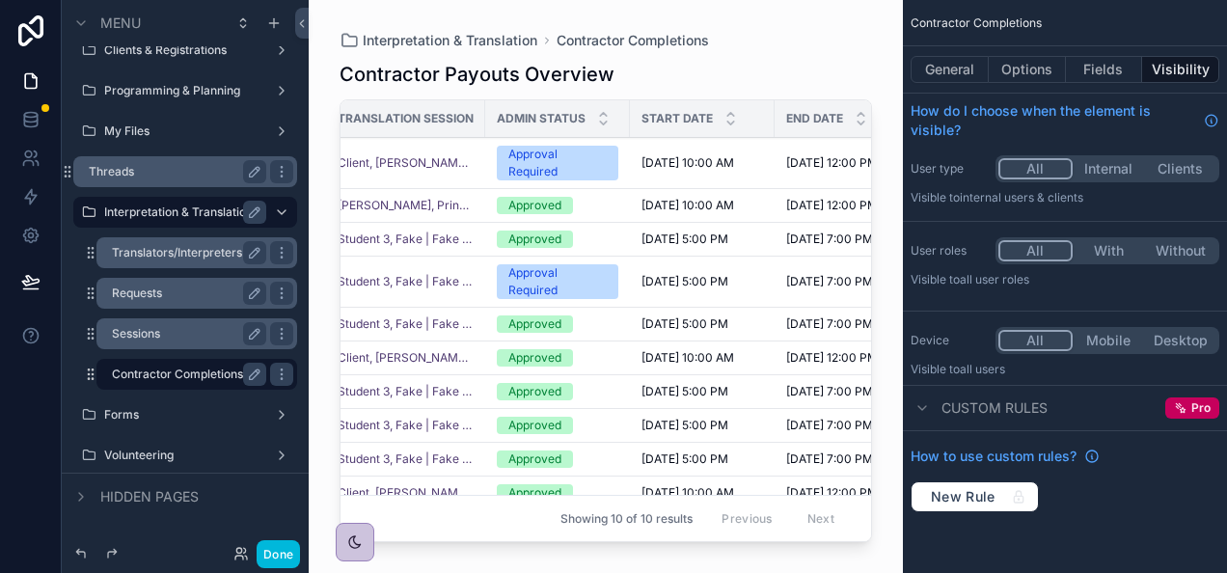
scroll to position [0, 0]
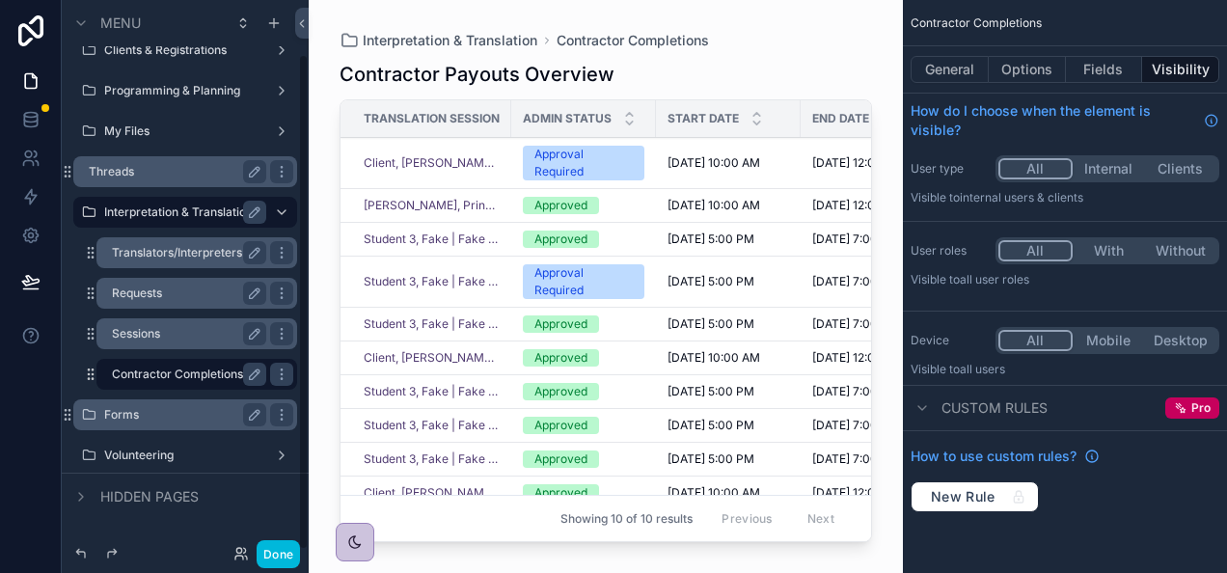
click at [187, 415] on label "Forms" at bounding box center [181, 414] width 154 height 15
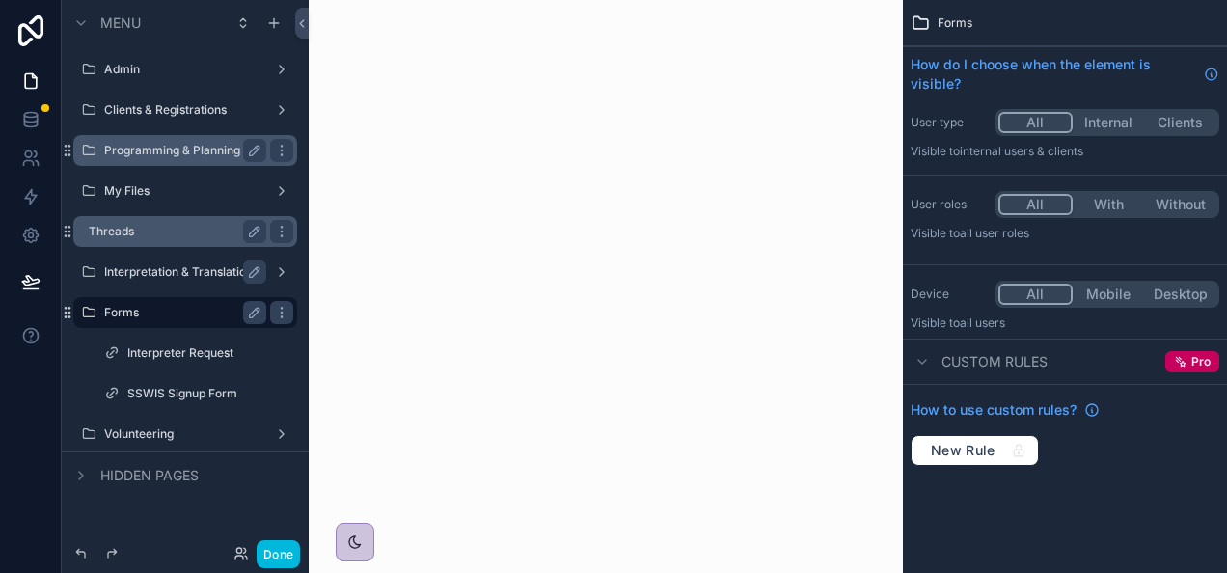
click at [122, 149] on label "Programming & Planning" at bounding box center [181, 150] width 154 height 15
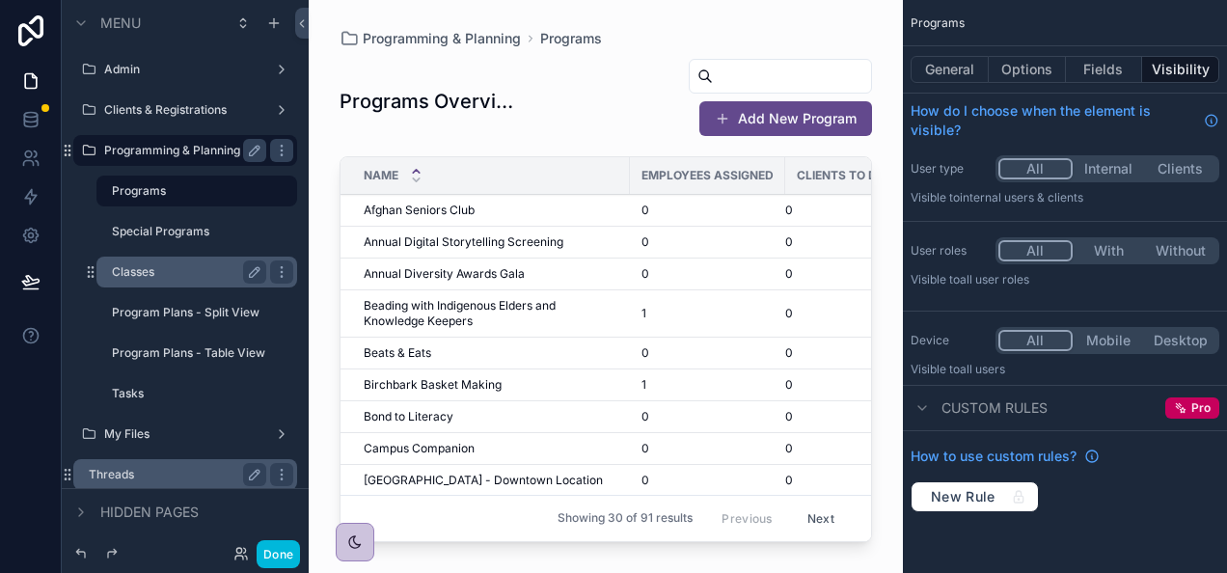
click at [165, 277] on label "Classes" at bounding box center [185, 271] width 147 height 15
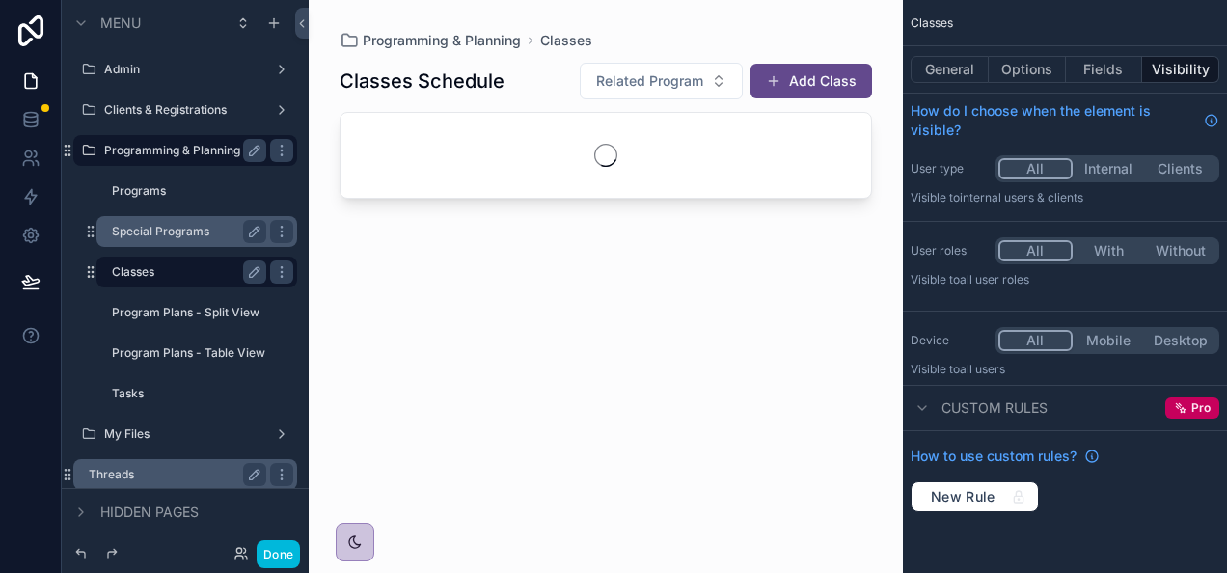
click at [166, 230] on label "Special Programs" at bounding box center [185, 231] width 147 height 15
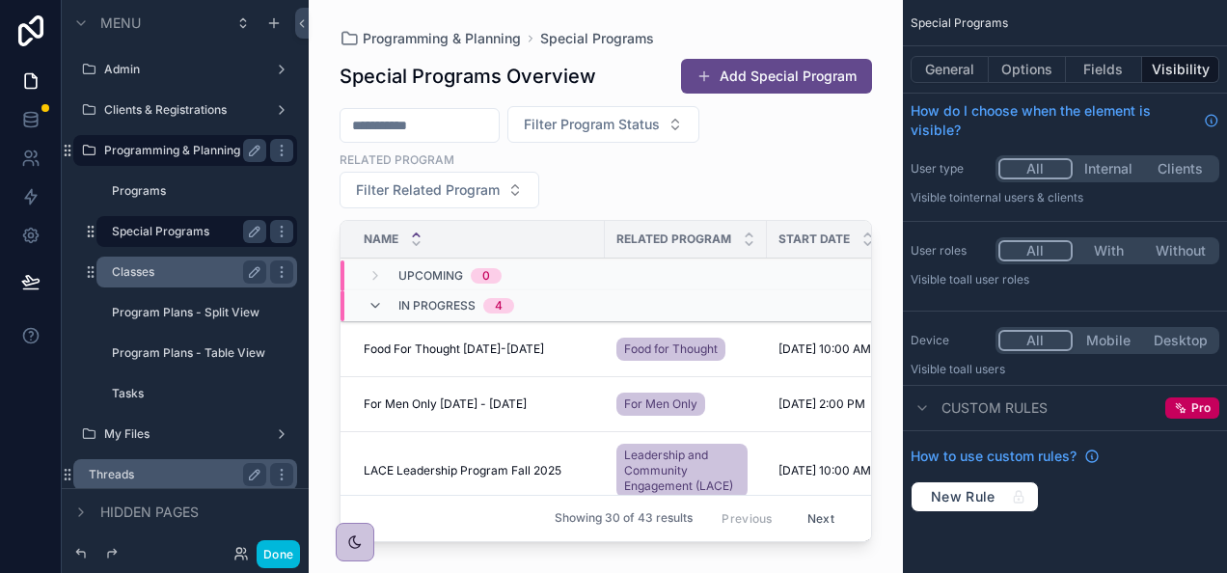
click at [164, 266] on label "Classes" at bounding box center [185, 271] width 147 height 15
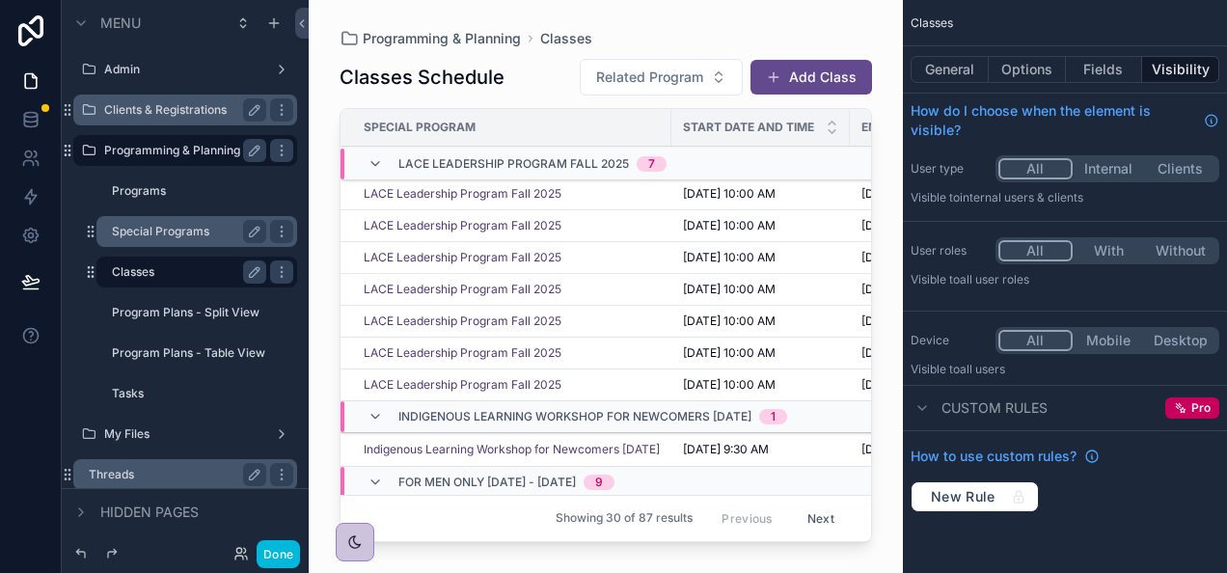
click at [191, 110] on label "Clients & Registrations" at bounding box center [181, 109] width 154 height 15
